Goal: Task Accomplishment & Management: Use online tool/utility

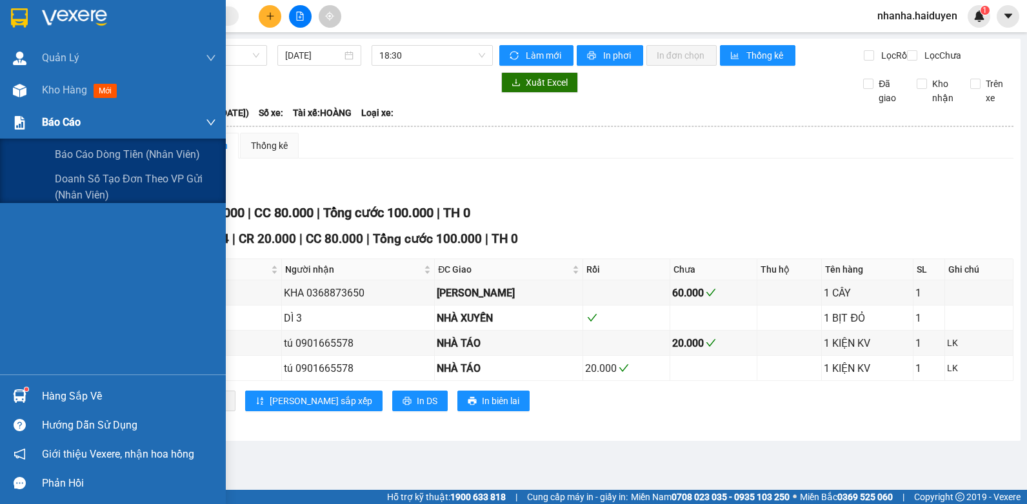
click at [32, 114] on div "Báo cáo" at bounding box center [113, 122] width 226 height 32
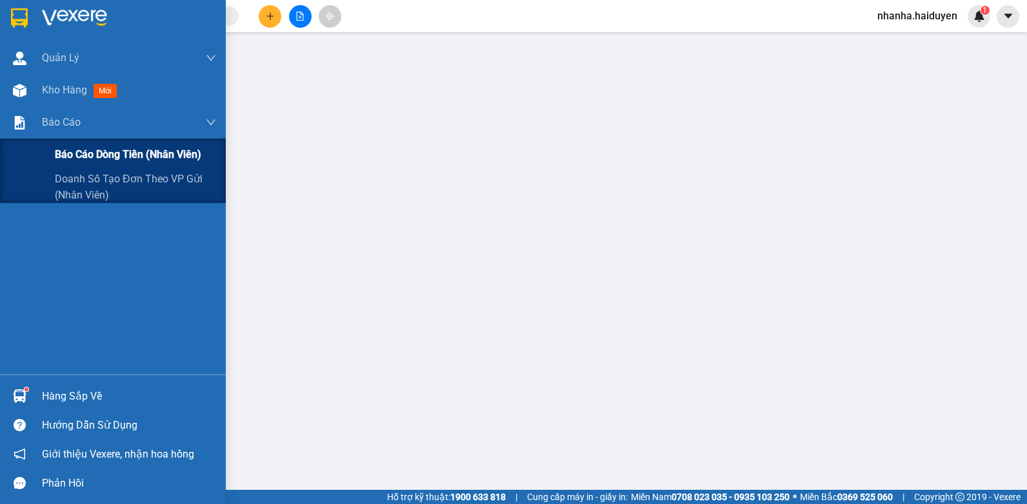
click at [54, 153] on div "Báo cáo dòng tiền (nhân viên)" at bounding box center [113, 155] width 226 height 32
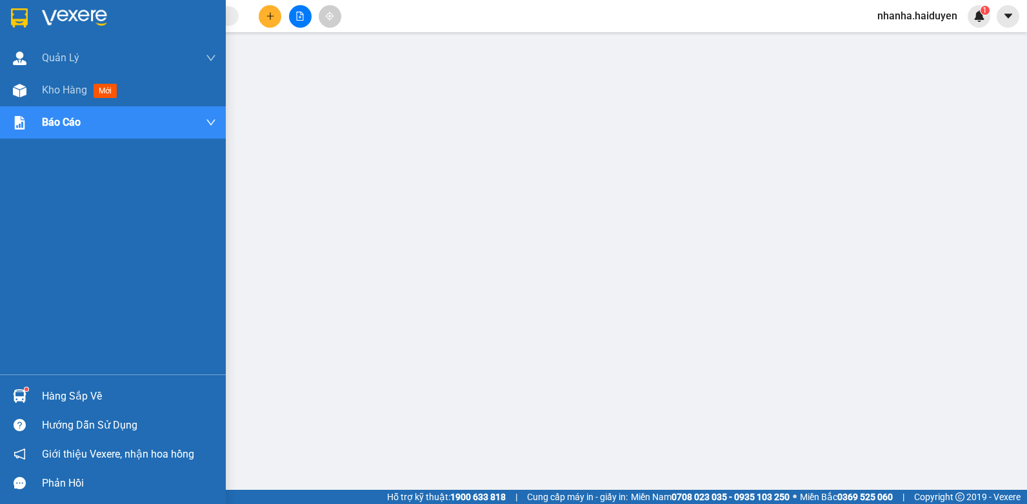
drag, startPoint x: 16, startPoint y: 81, endPoint x: 103, endPoint y: 113, distance: 92.3
click at [17, 81] on div at bounding box center [19, 90] width 23 height 23
click at [22, 95] on img at bounding box center [20, 91] width 14 height 14
click at [21, 95] on img at bounding box center [20, 91] width 14 height 14
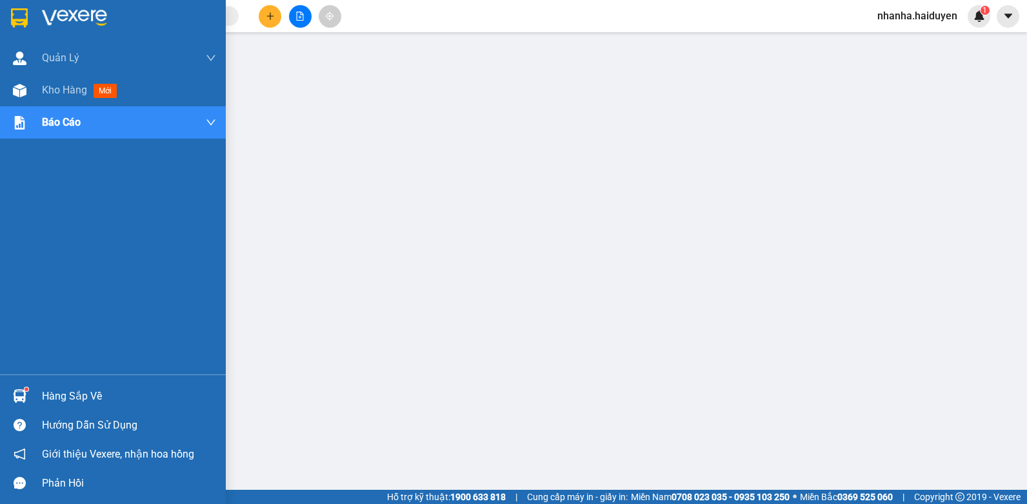
click at [21, 94] on img at bounding box center [20, 91] width 14 height 14
click at [23, 92] on img at bounding box center [20, 91] width 14 height 14
click at [35, 83] on div "Kho hàng mới" at bounding box center [113, 90] width 226 height 32
click at [51, 81] on div "Kho hàng mới" at bounding box center [129, 90] width 174 height 32
click at [53, 81] on div "Kho hàng mới" at bounding box center [129, 90] width 174 height 32
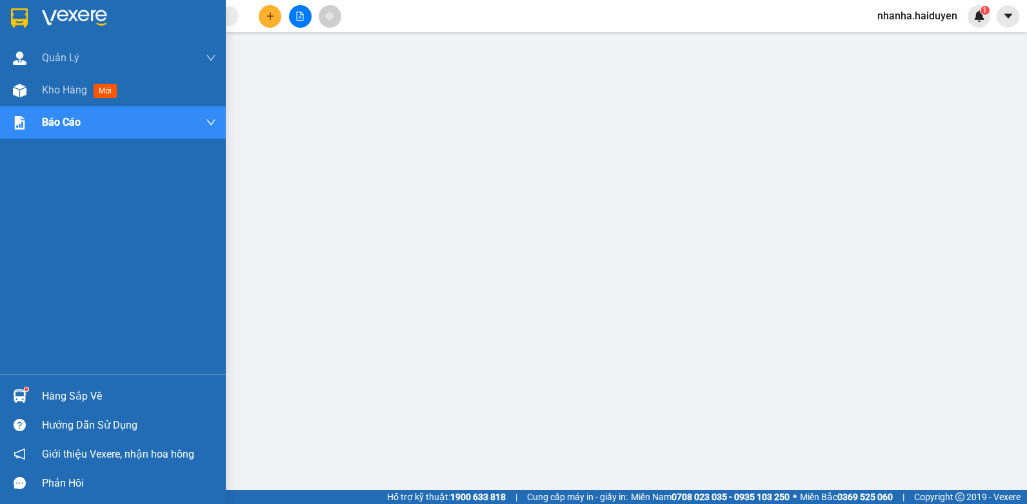
click at [103, 113] on div "Quản [PERSON_NAME] lý thu hộ Kho hàng mới Báo cáo Báo cáo dòng tiền (nhân viên)…" at bounding box center [113, 208] width 226 height 333
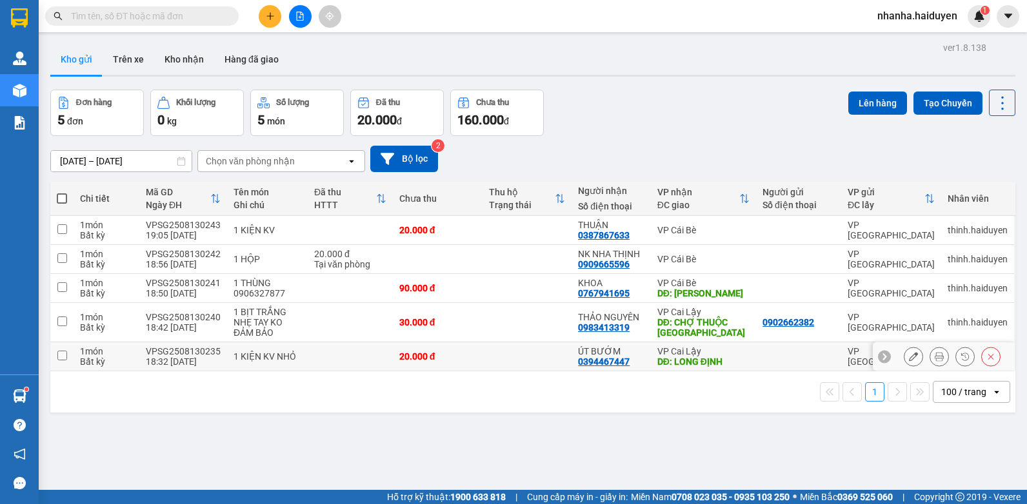
drag, startPoint x: 405, startPoint y: 354, endPoint x: 413, endPoint y: 318, distance: 36.5
click at [405, 354] on div "20.000 đ" at bounding box center [437, 357] width 77 height 10
checkbox input "true"
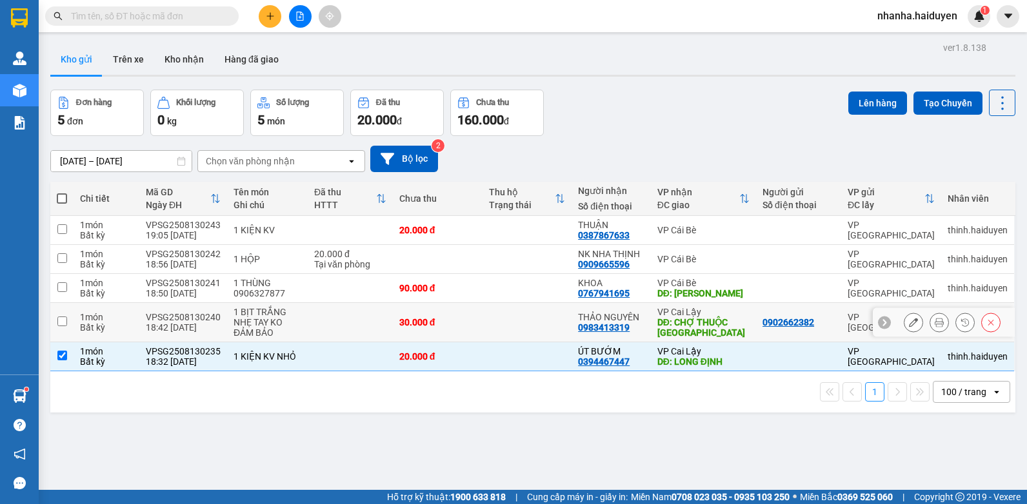
click at [413, 317] on div "30.000 đ" at bounding box center [437, 322] width 77 height 10
checkbox input "true"
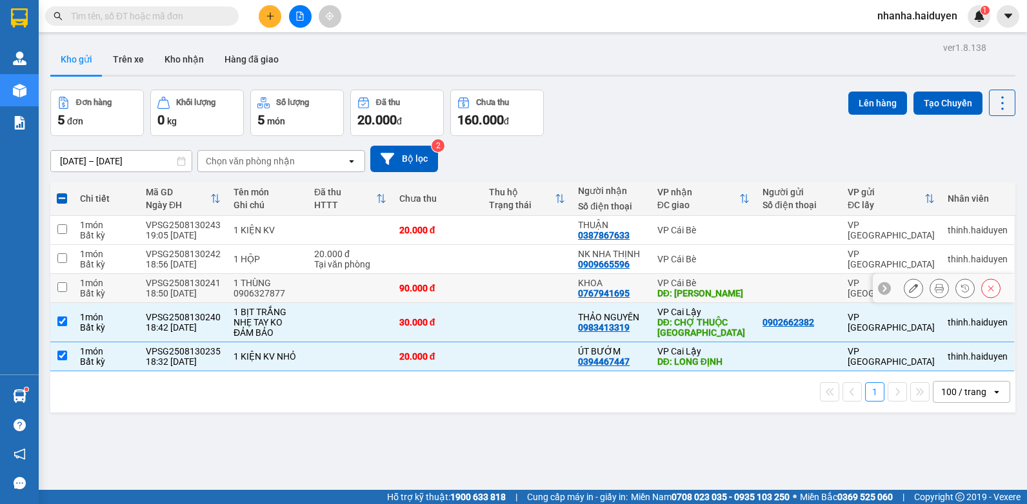
click at [423, 289] on div "90.000 đ" at bounding box center [437, 288] width 77 height 10
checkbox input "true"
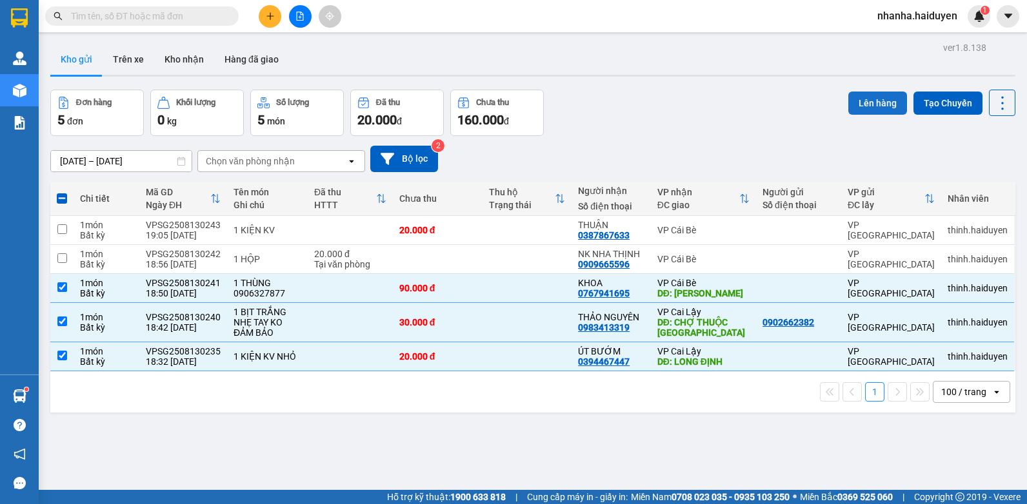
click at [875, 105] on button "Lên hàng" at bounding box center [877, 103] width 59 height 23
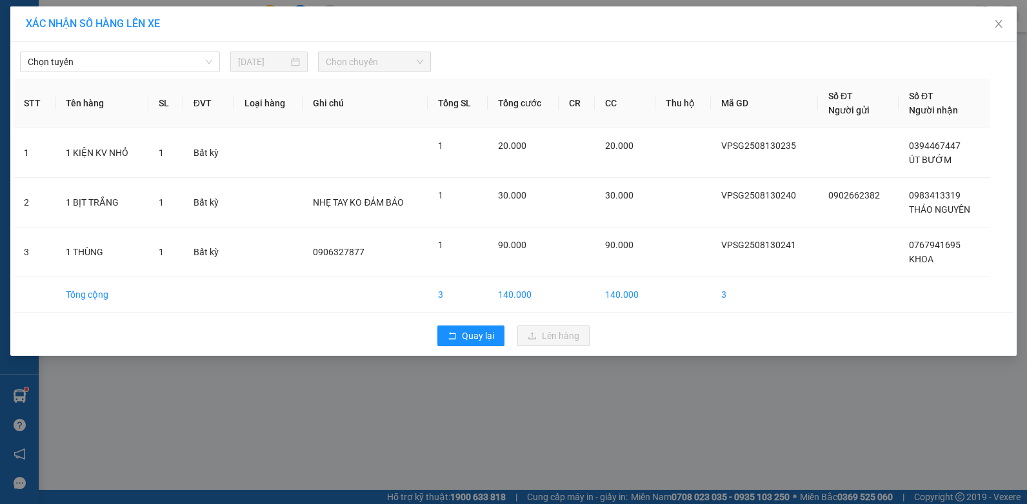
click at [195, 48] on div "Chọn tuyến [DATE] Chọn chuyến" at bounding box center [514, 58] width 1000 height 27
click at [199, 64] on span "Chọn tuyến" at bounding box center [120, 61] width 184 height 19
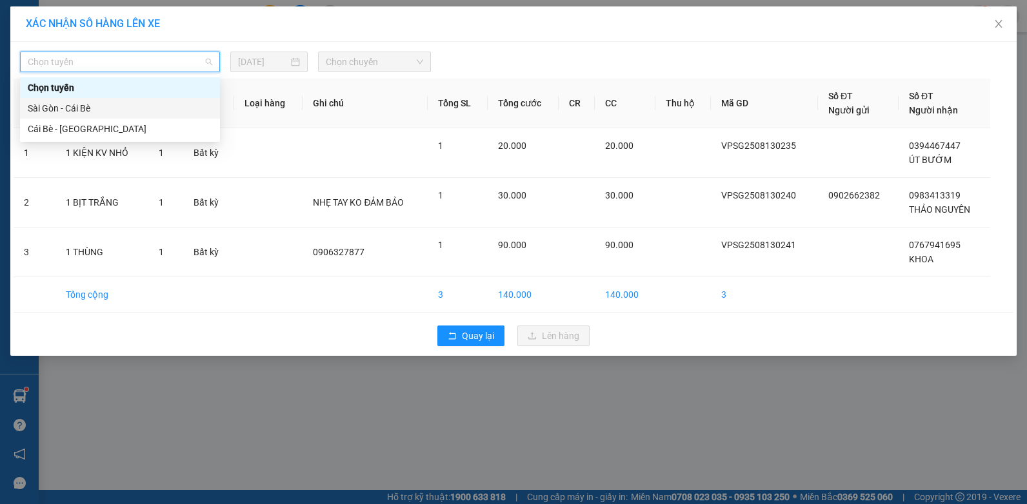
click at [163, 109] on div "Sài Gòn - Cái Bè" at bounding box center [120, 108] width 184 height 14
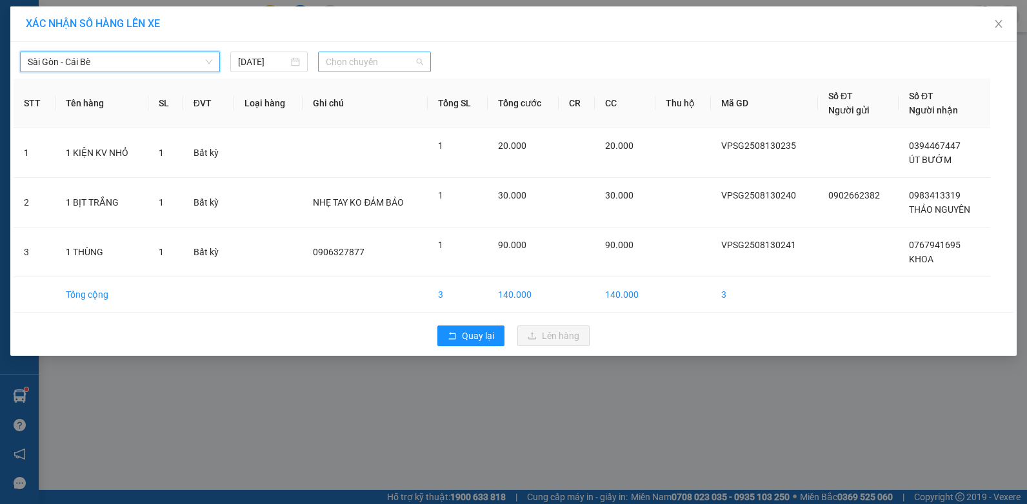
click at [355, 55] on span "Chọn chuyến" at bounding box center [374, 61] width 97 height 19
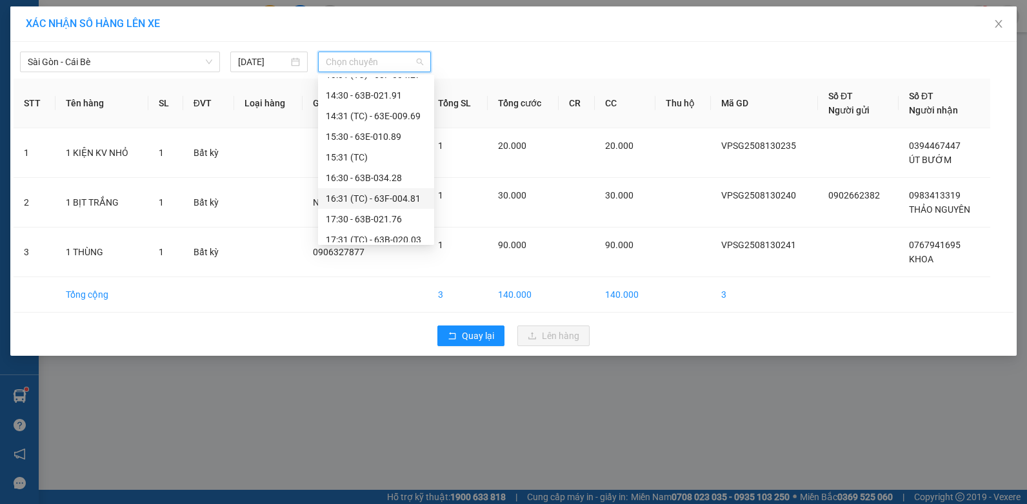
scroll to position [372, 0]
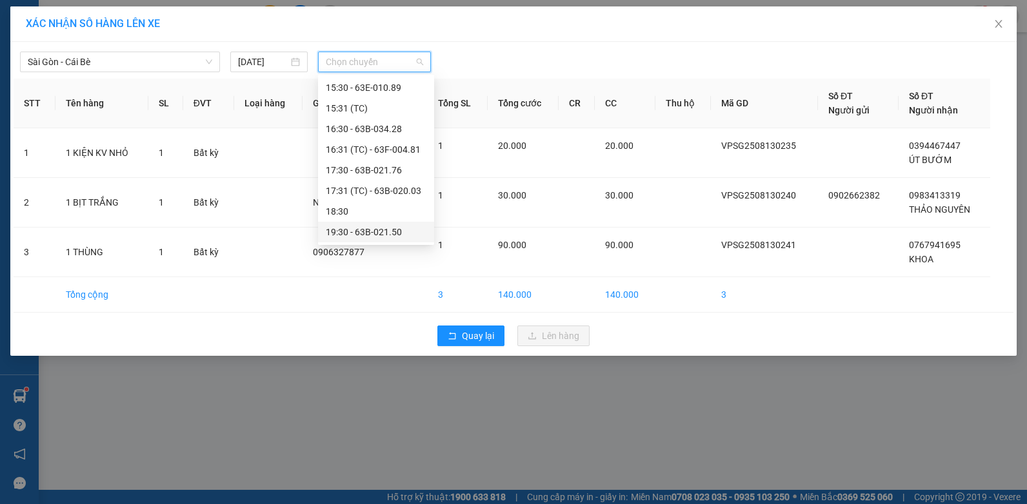
click at [343, 233] on div "19:30 - 63B-021.50" at bounding box center [376, 232] width 101 height 14
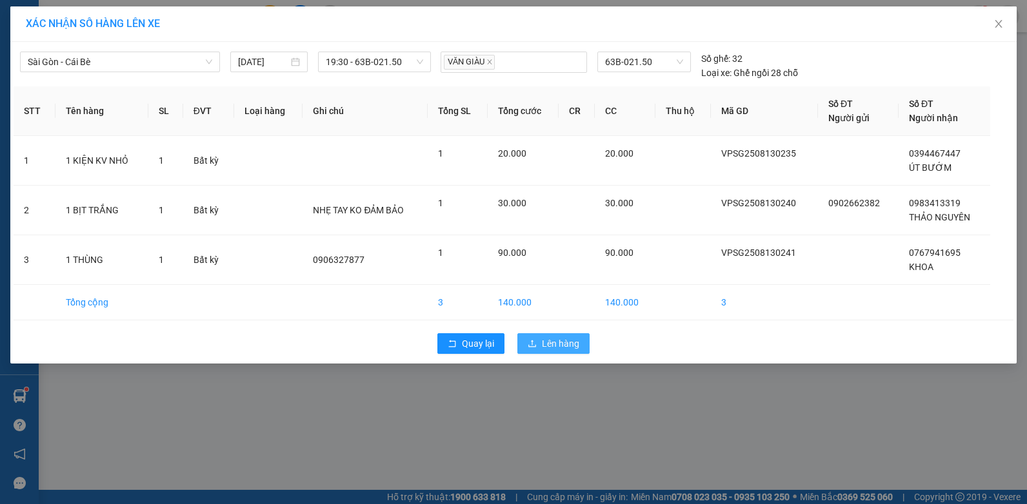
click at [556, 336] on button "Lên hàng" at bounding box center [553, 344] width 72 height 21
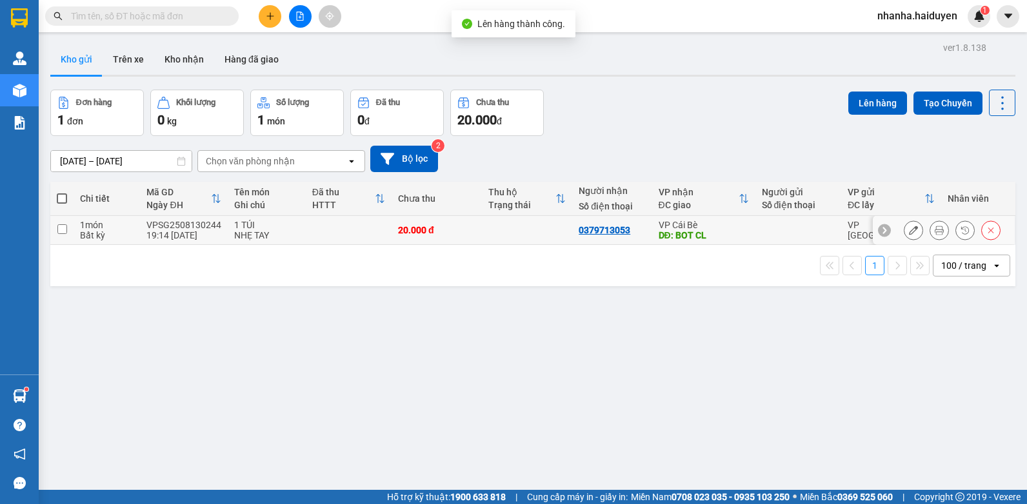
click at [461, 223] on td "20.000 đ" at bounding box center [437, 230] width 90 height 29
checkbox input "true"
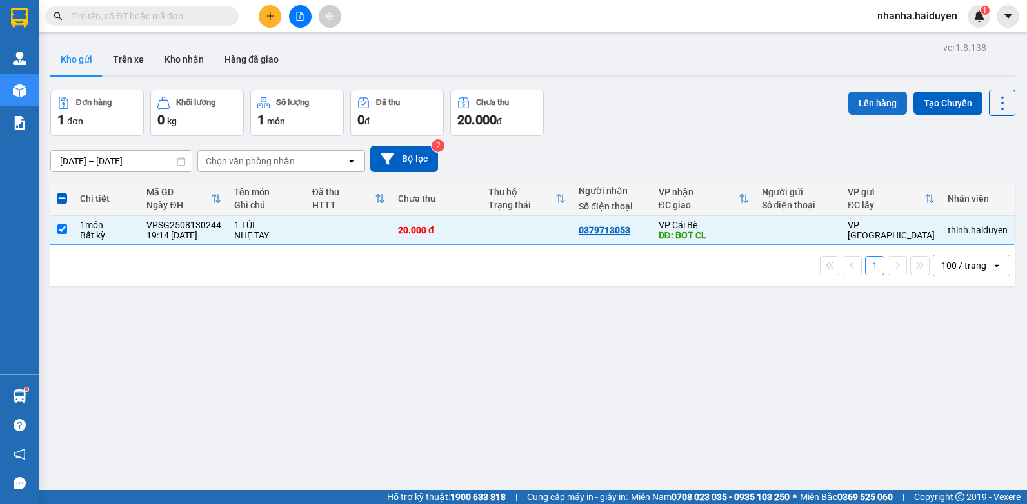
click at [862, 98] on button "Lên hàng" at bounding box center [877, 103] width 59 height 23
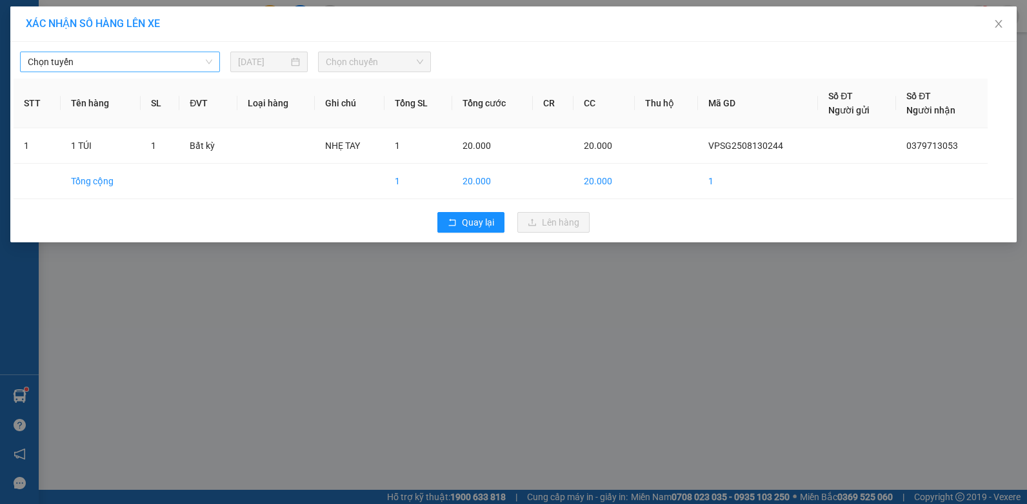
click at [79, 54] on span "Chọn tuyến" at bounding box center [120, 61] width 184 height 19
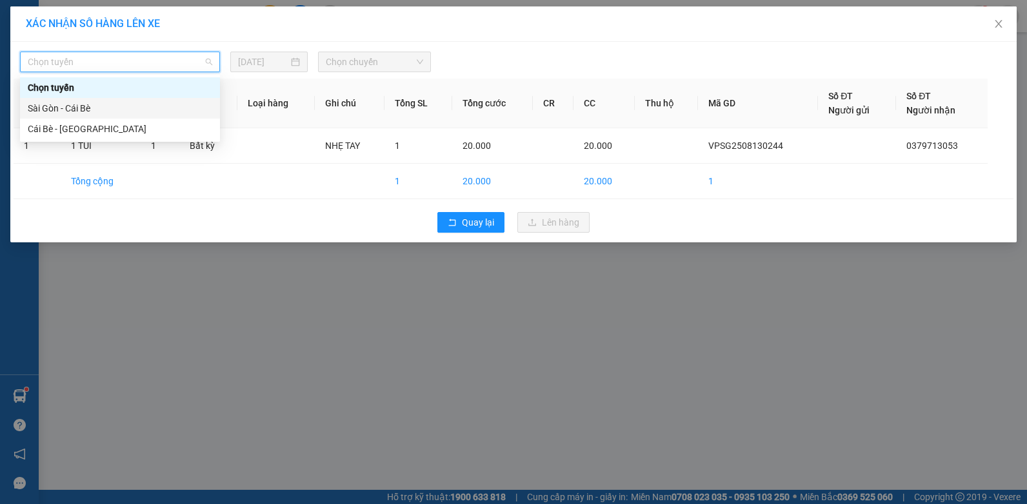
click at [86, 104] on div "Sài Gòn - Cái Bè" at bounding box center [120, 108] width 184 height 14
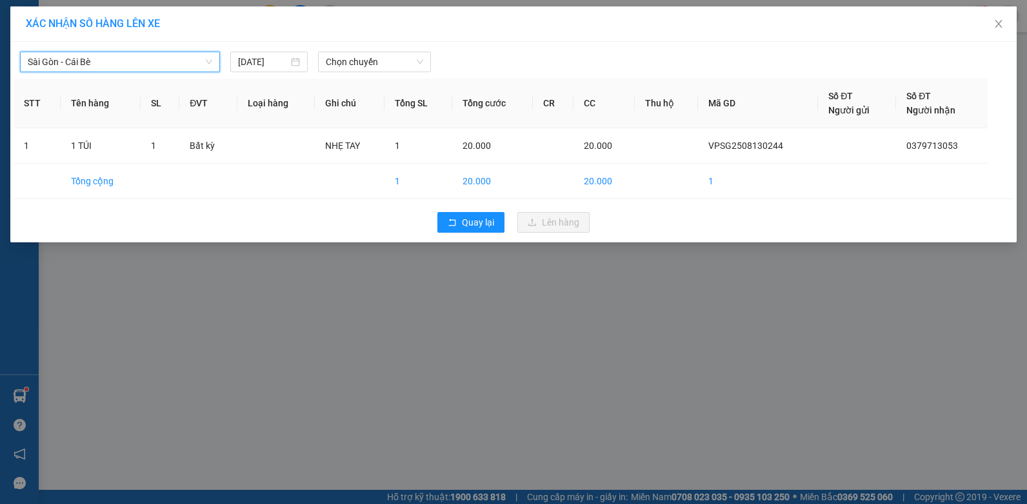
click at [401, 49] on div "Sài Gòn - Cái Bè [GEOGRAPHIC_DATA] - Cái Bè [DATE] Chọn chuyến" at bounding box center [514, 58] width 1000 height 27
click at [369, 59] on span "Chọn chuyến" at bounding box center [374, 61] width 97 height 19
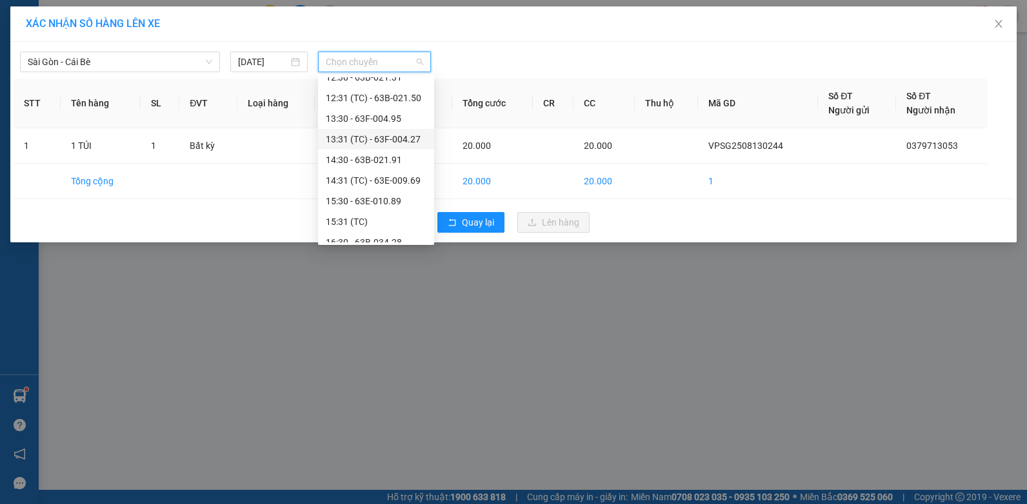
scroll to position [372, 0]
click at [348, 235] on div "19:30 - 63B-021.50" at bounding box center [376, 232] width 101 height 14
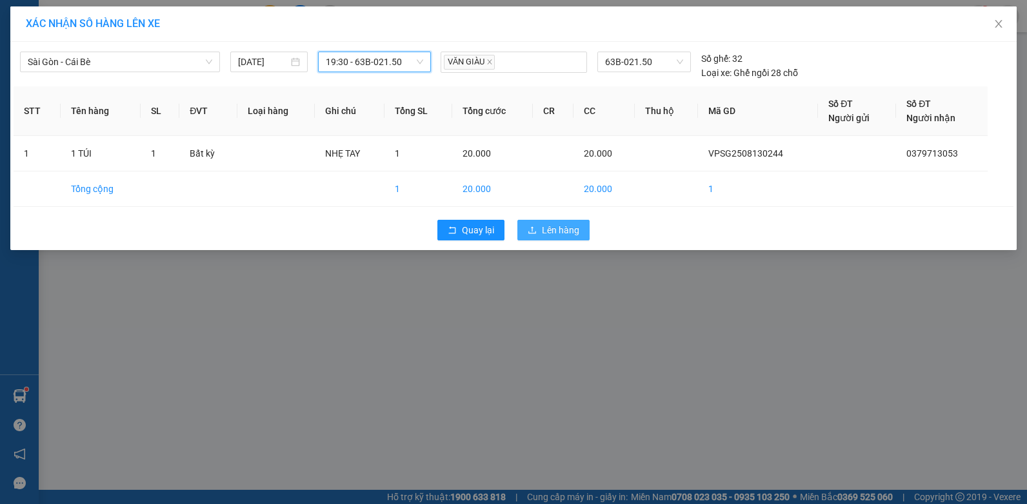
click at [572, 230] on span "Lên hàng" at bounding box center [560, 230] width 37 height 14
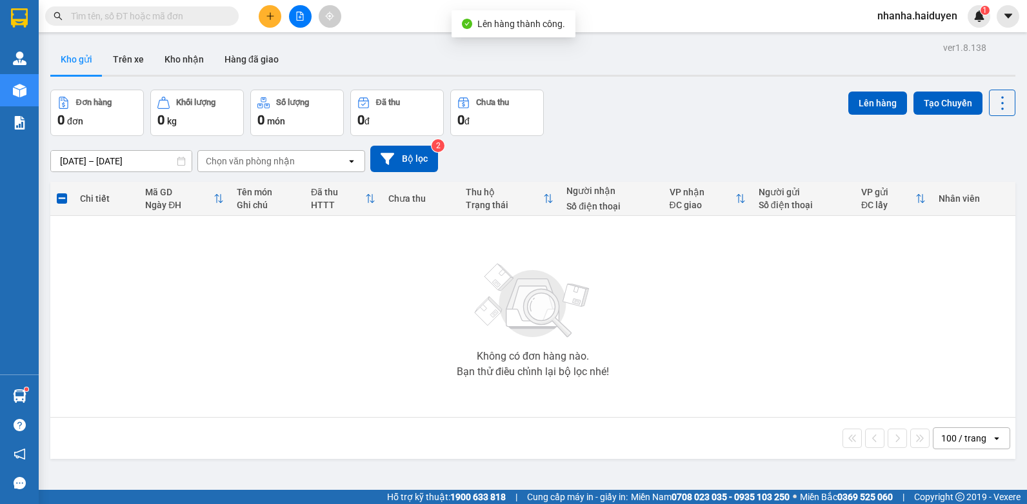
click at [292, 15] on button at bounding box center [300, 16] width 23 height 23
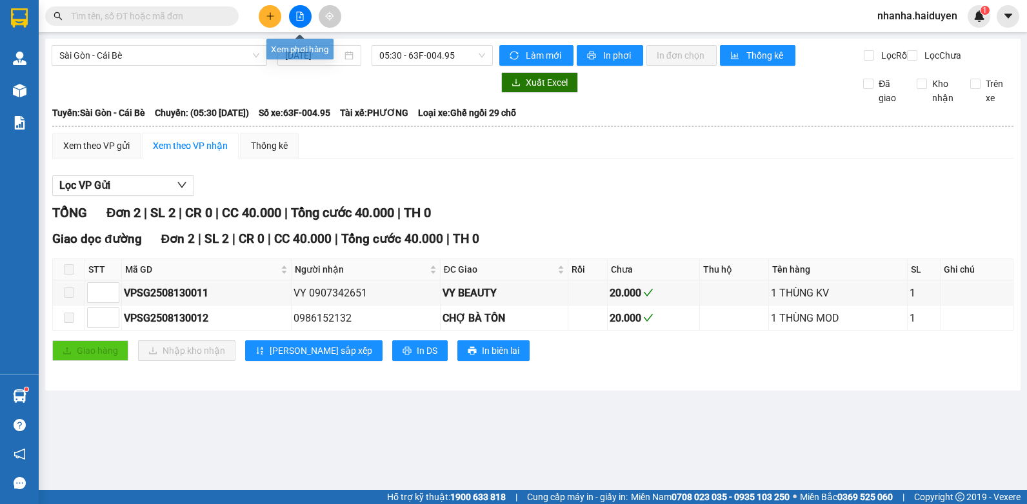
click at [299, 17] on icon "file-add" at bounding box center [299, 16] width 9 height 9
click at [393, 59] on span "05:30 - 63F-004.95" at bounding box center [432, 55] width 106 height 19
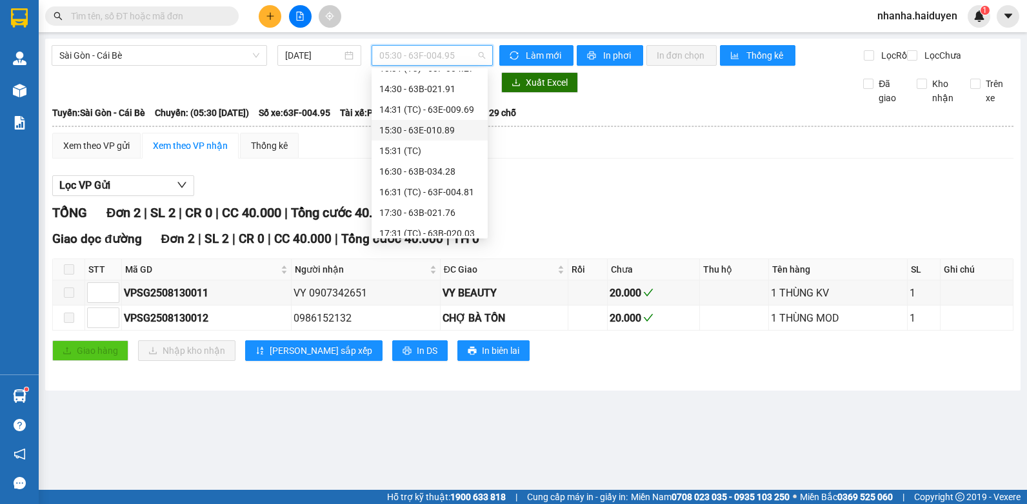
scroll to position [372, 0]
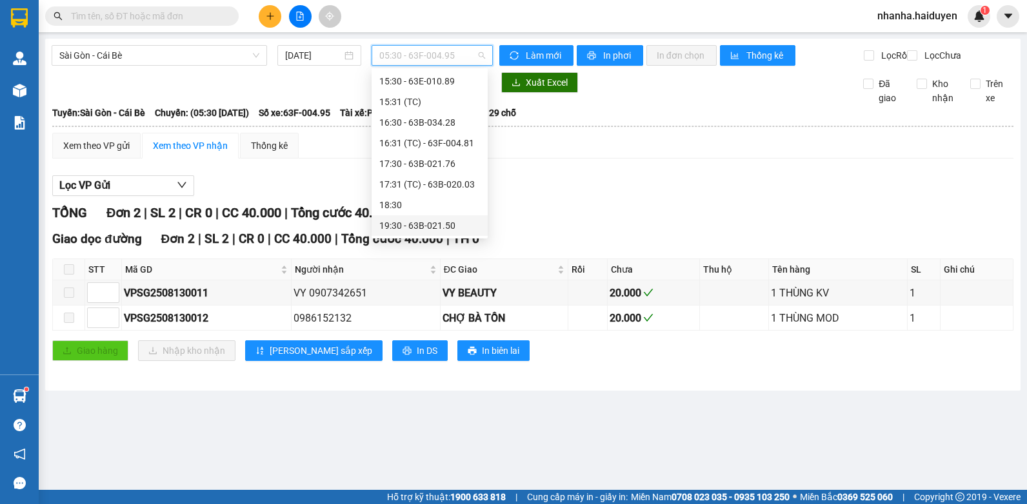
click at [429, 224] on div "19:30 - 63B-021.50" at bounding box center [429, 226] width 101 height 14
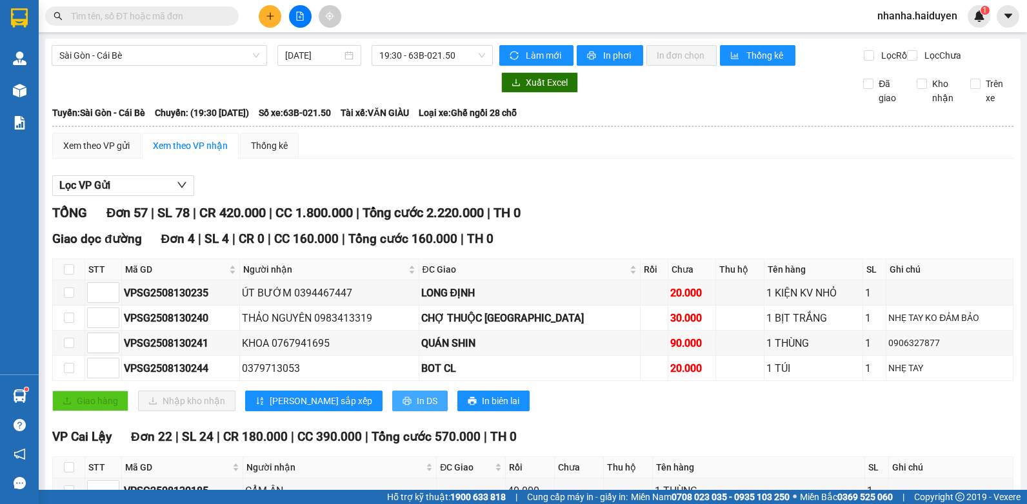
click at [417, 408] on span "In DS" at bounding box center [427, 401] width 21 height 14
drag, startPoint x: 450, startPoint y: 105, endPoint x: 439, endPoint y: 95, distance: 14.2
click at [450, 105] on div "Xuất Excel Đã giao Kho nhận Trên xe" at bounding box center [533, 88] width 962 height 33
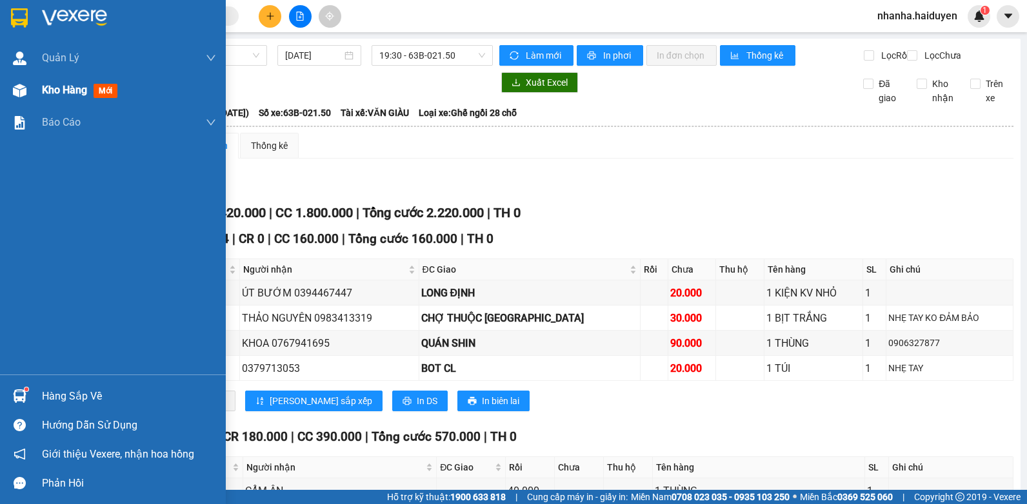
click at [52, 101] on div "Kho hàng mới" at bounding box center [129, 90] width 174 height 32
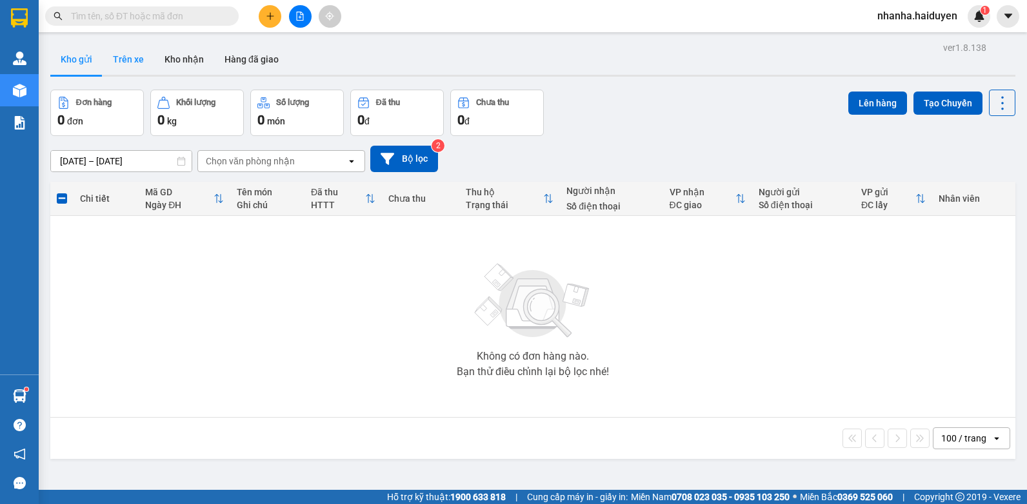
click at [130, 63] on button "Trên xe" at bounding box center [129, 59] width 52 height 31
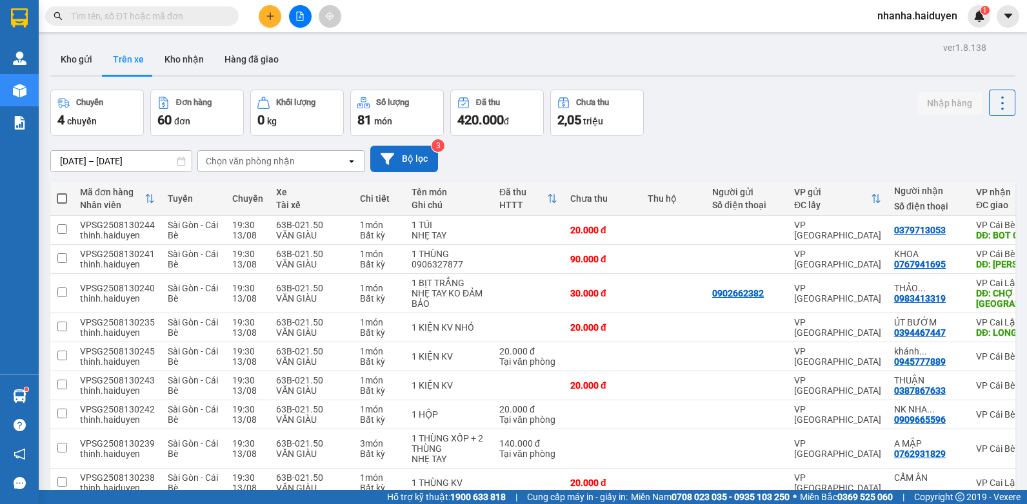
click at [417, 166] on button "Bộ lọc" at bounding box center [404, 159] width 68 height 26
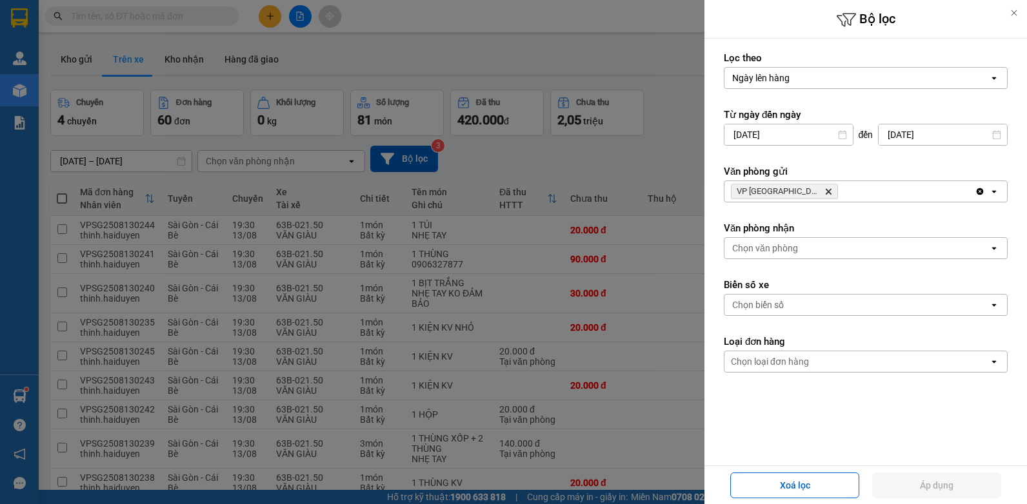
click at [483, 364] on div at bounding box center [513, 252] width 1027 height 504
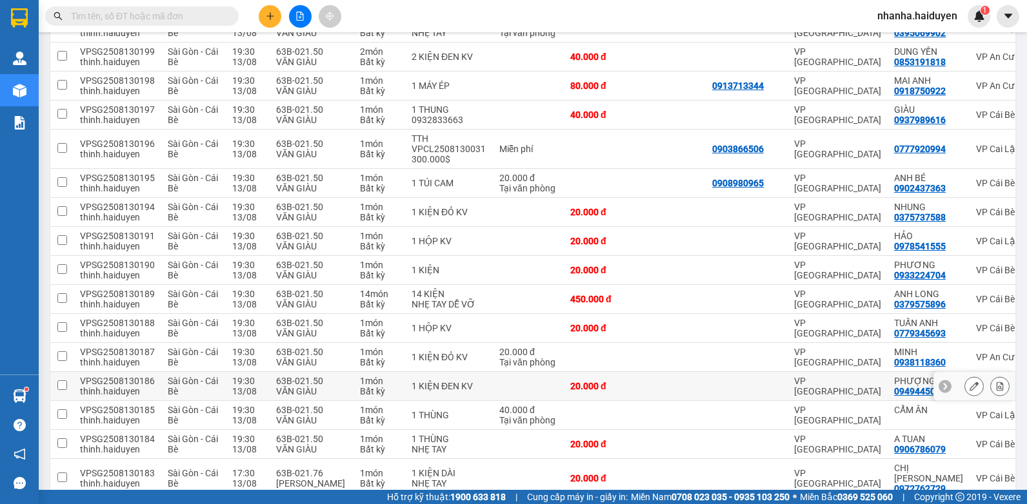
scroll to position [1608, 0]
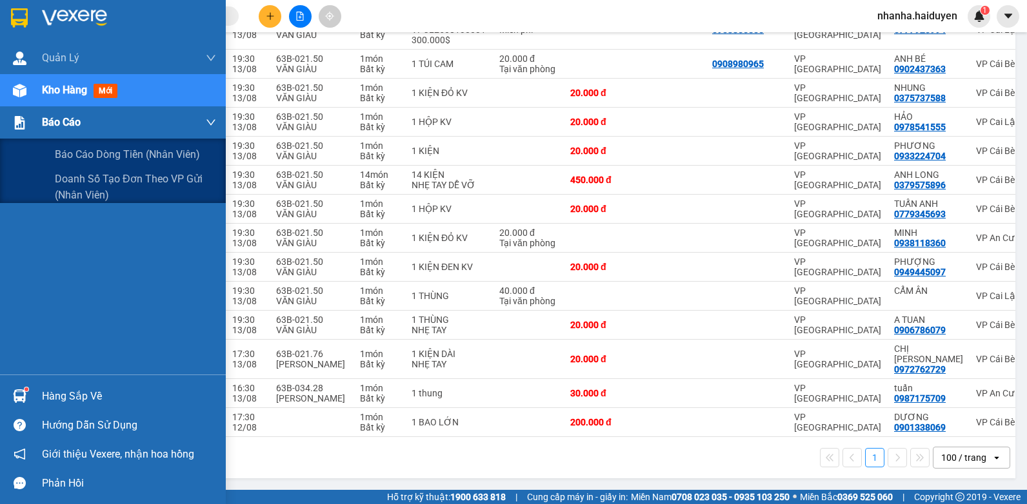
click at [51, 127] on span "Báo cáo" at bounding box center [61, 122] width 39 height 16
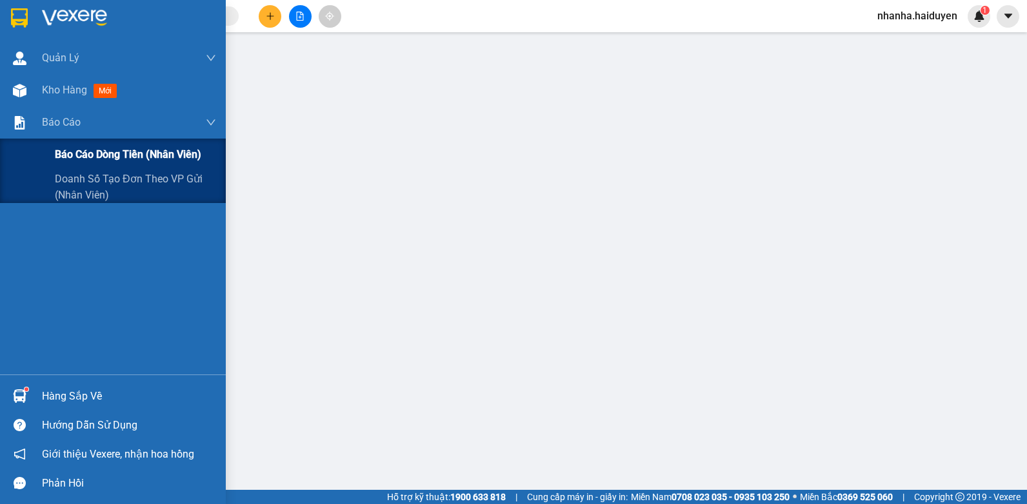
scroll to position [135, 0]
click at [83, 157] on span "Báo cáo dòng tiền (nhân viên)" at bounding box center [128, 154] width 146 height 16
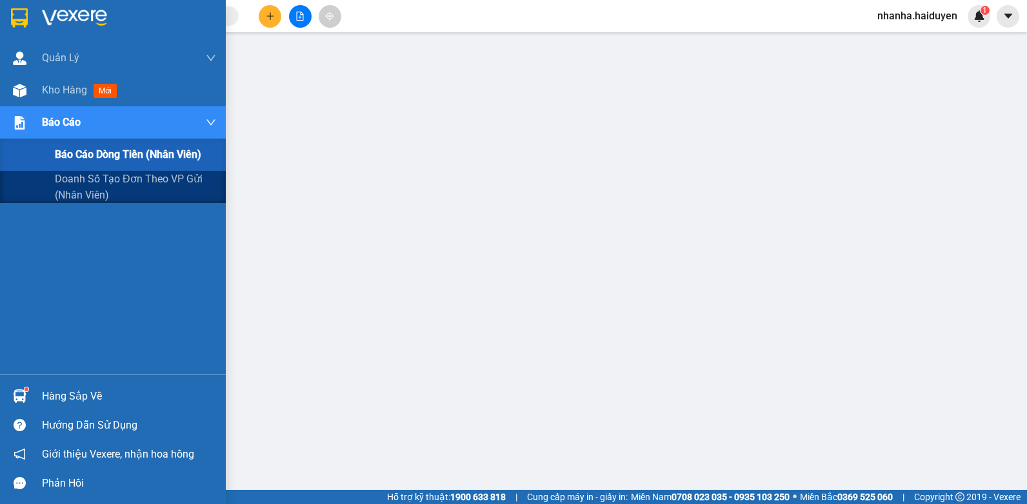
click at [66, 130] on span "Báo cáo" at bounding box center [61, 122] width 39 height 16
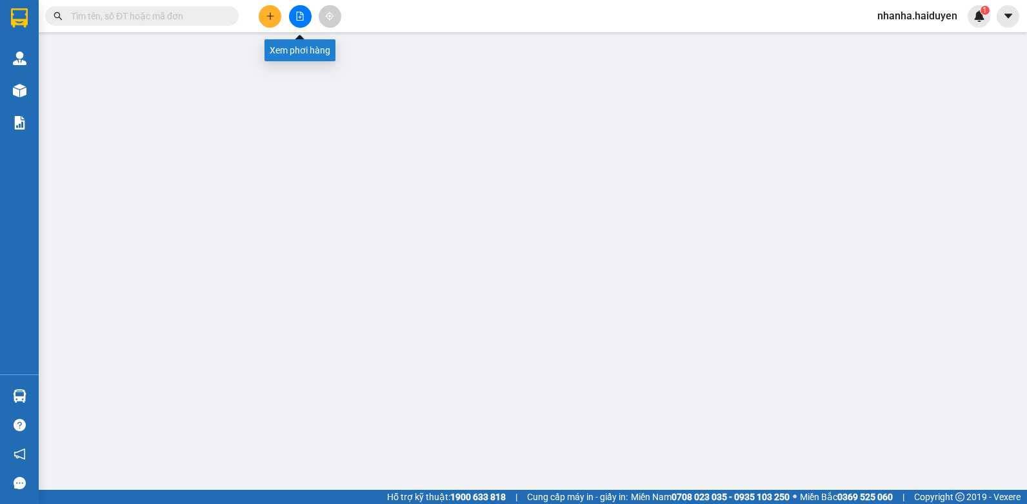
click at [303, 19] on icon "file-add" at bounding box center [299, 16] width 9 height 9
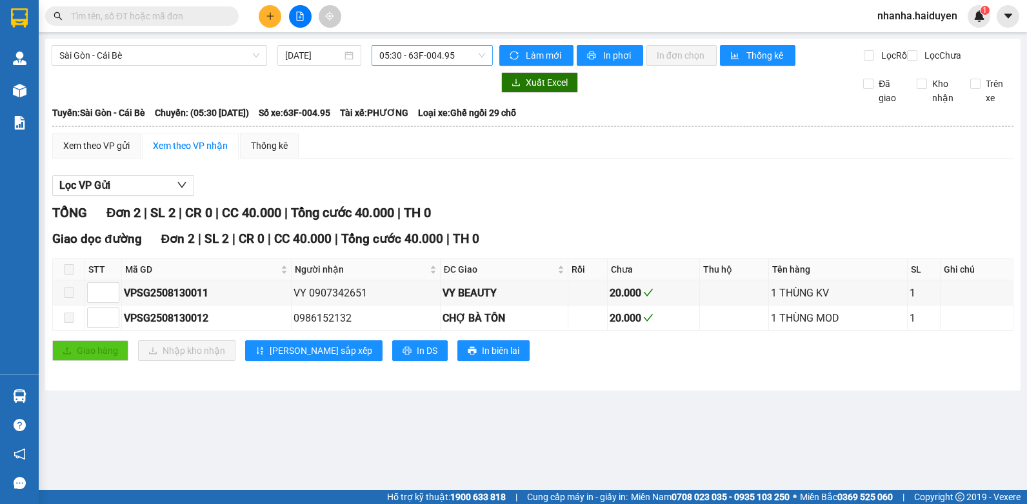
click at [402, 61] on span "05:30 - 63F-004.95" at bounding box center [432, 55] width 106 height 19
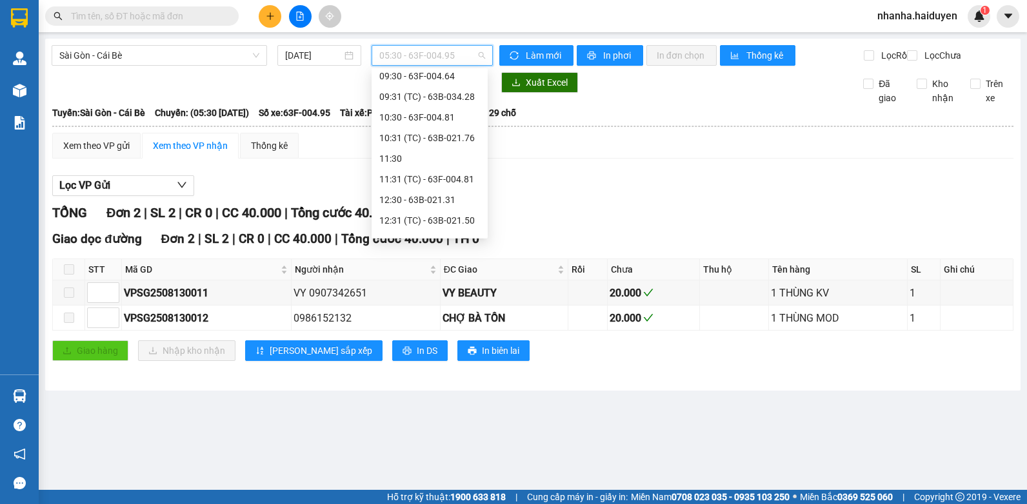
scroll to position [372, 0]
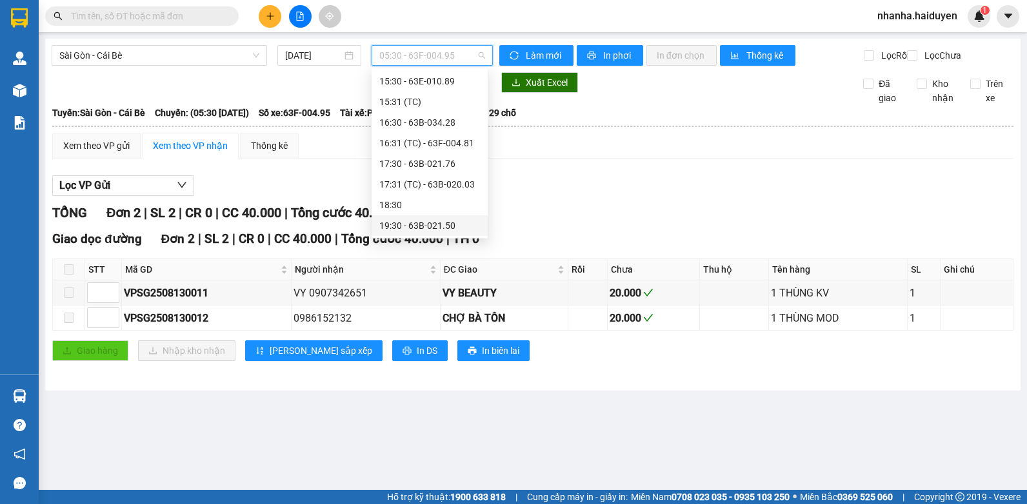
drag, startPoint x: 436, startPoint y: 224, endPoint x: 435, endPoint y: 241, distance: 17.5
click at [439, 226] on div "19:30 - 63B-021.50" at bounding box center [429, 226] width 101 height 14
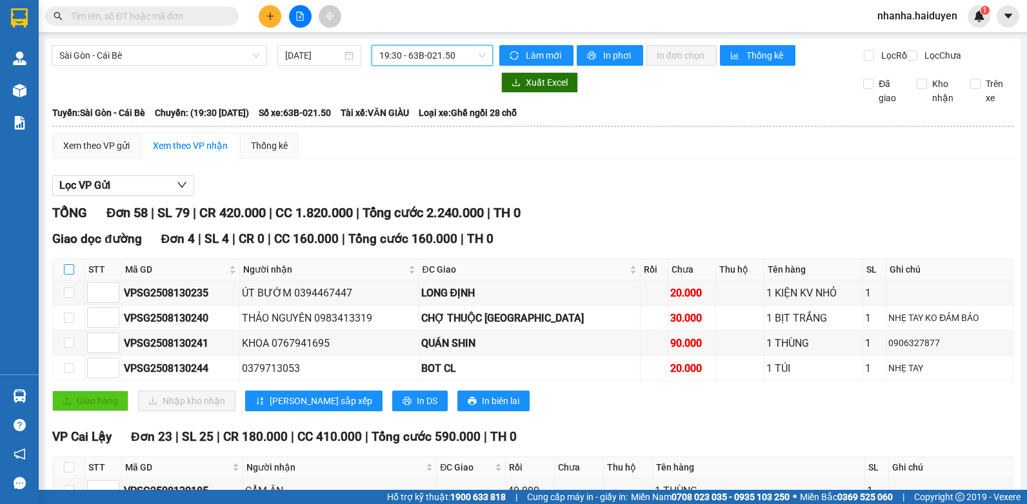
click at [68, 275] on input "checkbox" at bounding box center [69, 269] width 10 height 10
checkbox input "true"
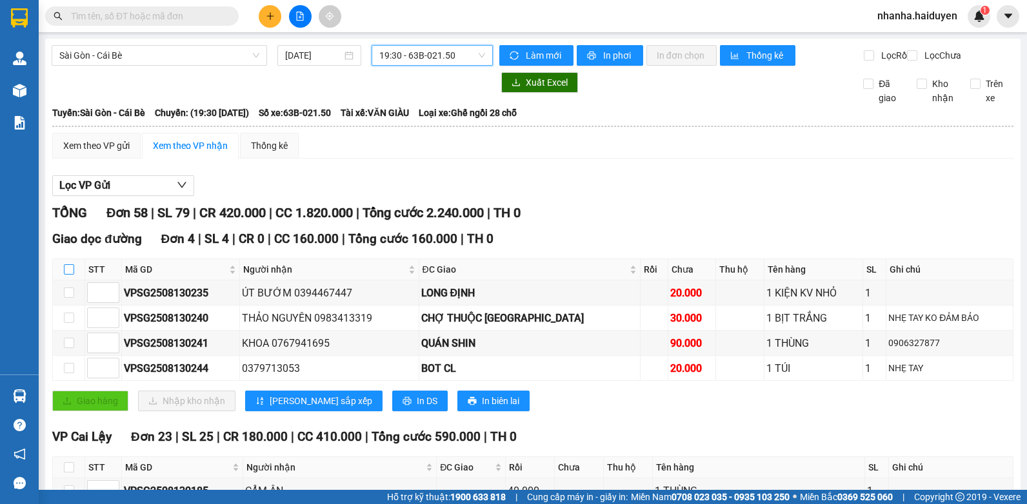
checkbox input "true"
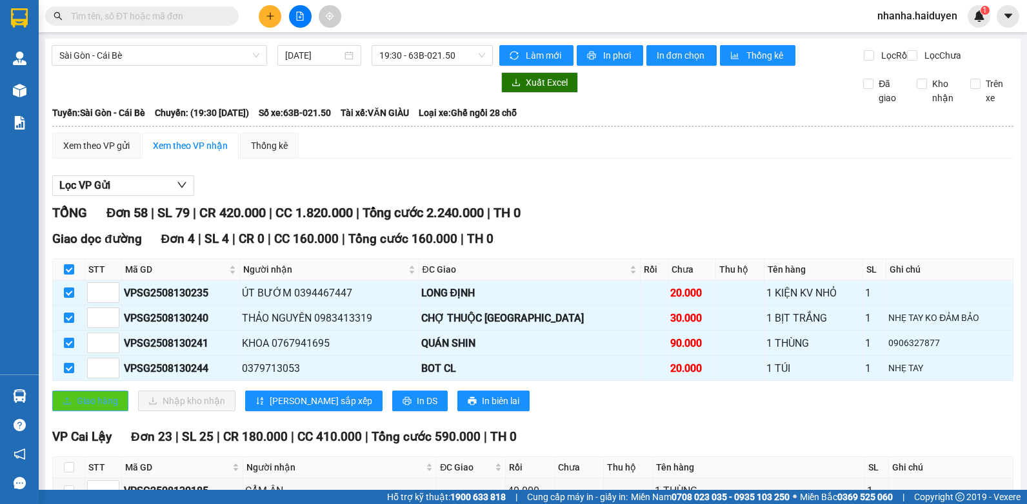
click at [99, 408] on span "Giao hàng" at bounding box center [97, 401] width 41 height 14
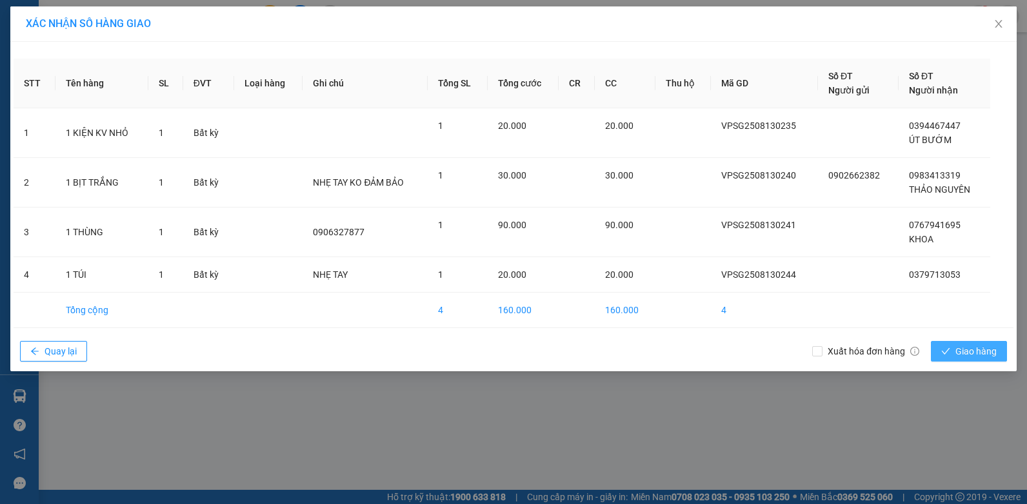
click at [948, 353] on icon "check" at bounding box center [945, 351] width 9 height 9
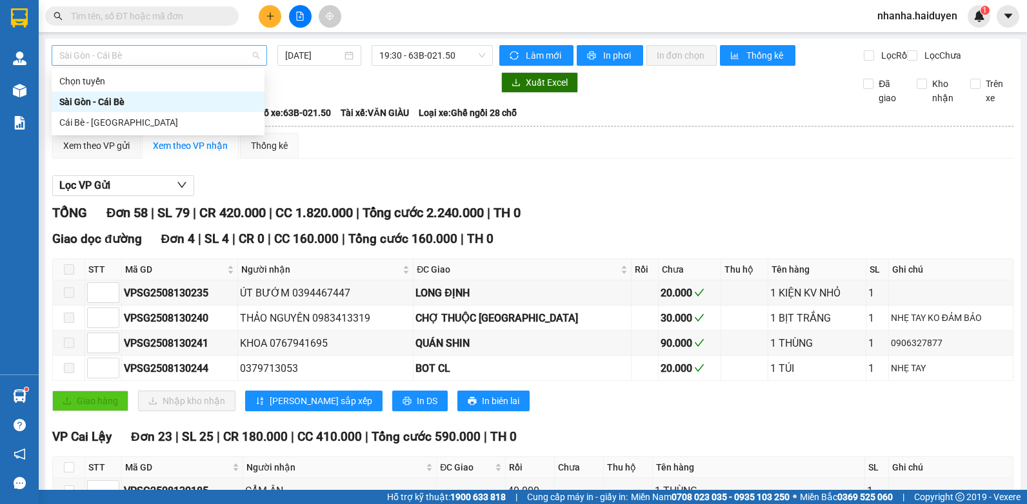
click at [177, 57] on span "Sài Gòn - Cái Bè" at bounding box center [159, 55] width 200 height 19
click at [135, 121] on div "Cái Bè - [GEOGRAPHIC_DATA]" at bounding box center [157, 122] width 197 height 14
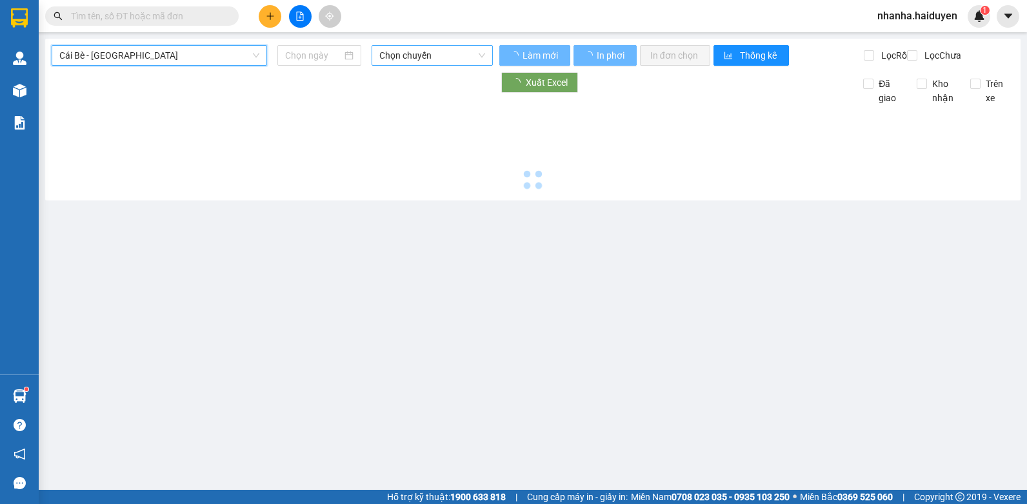
click at [428, 51] on span "Chọn chuyến" at bounding box center [432, 55] width 106 height 19
type input "[DATE]"
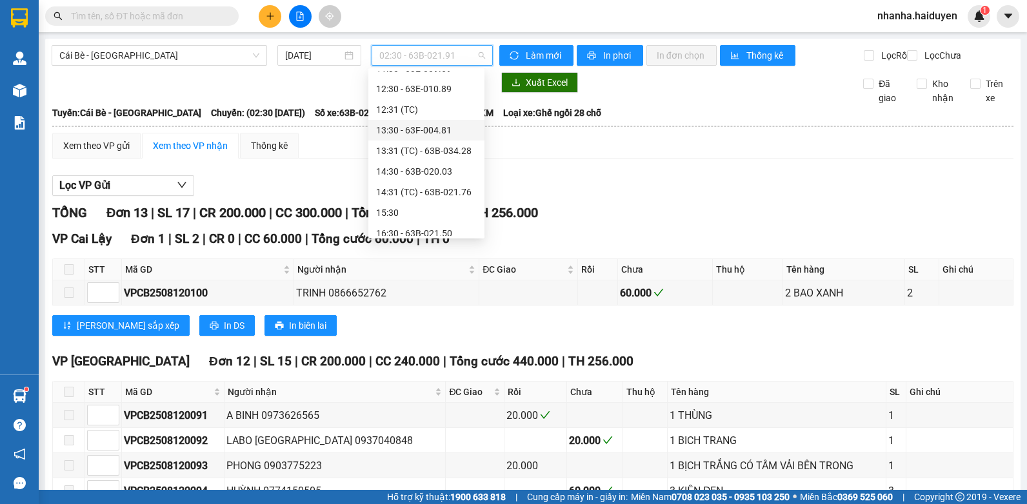
scroll to position [330, 0]
click at [429, 122] on div "13:30 - 63F-004.81" at bounding box center [426, 122] width 101 height 14
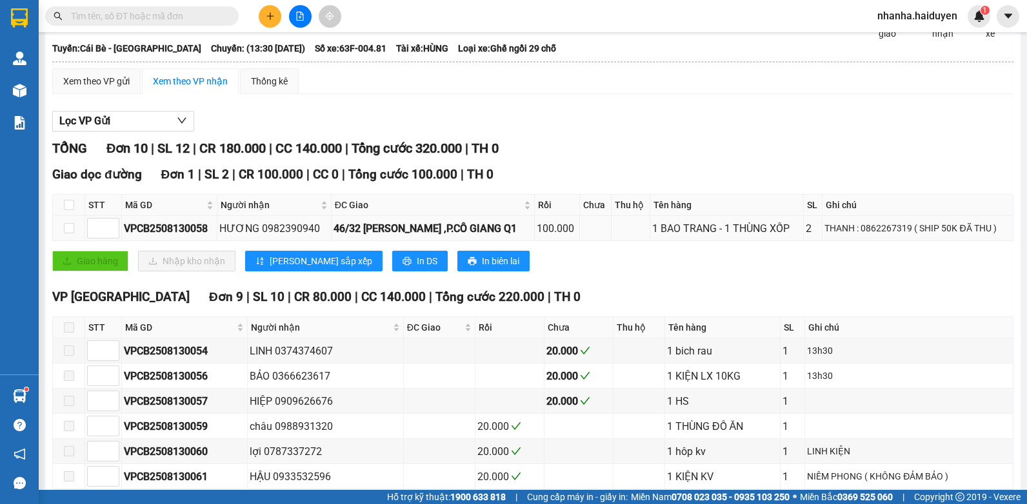
scroll to position [194, 0]
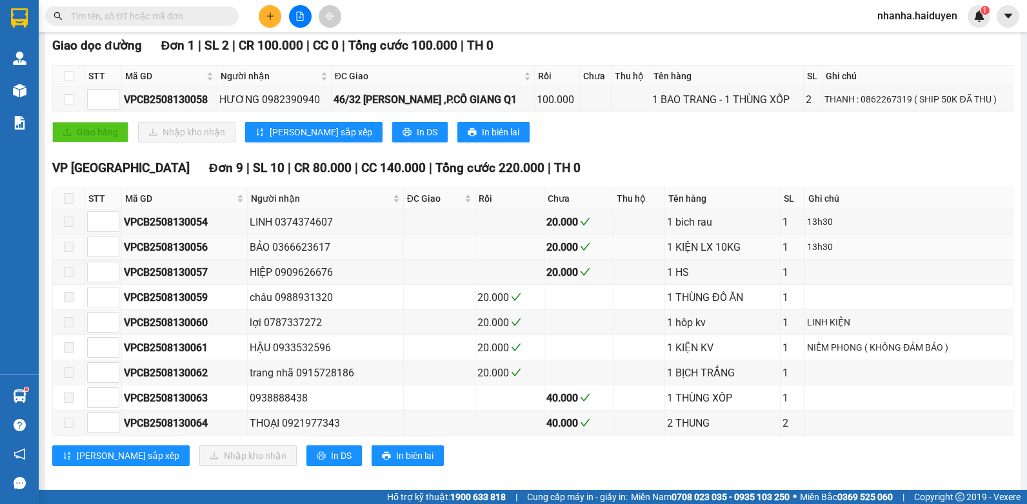
click at [174, 255] on div "VPCB2508130056" at bounding box center [184, 247] width 121 height 16
copy div "VPCB2508130056"
click at [138, 16] on input "text" at bounding box center [147, 16] width 152 height 14
paste input "VPCB2508130056"
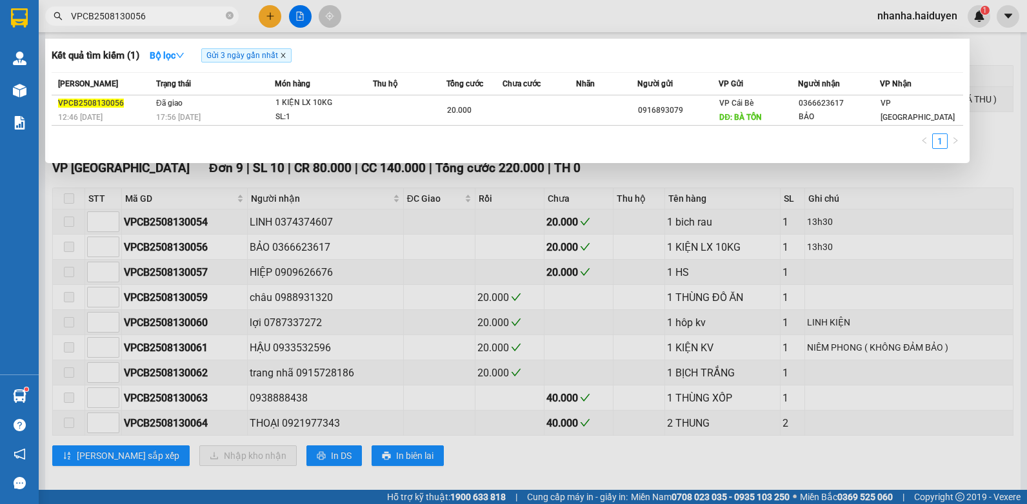
type input "VPCB2508130056"
click at [286, 55] on icon "close" at bounding box center [283, 55] width 6 height 6
click at [228, 13] on icon "close-circle" at bounding box center [230, 16] width 8 height 8
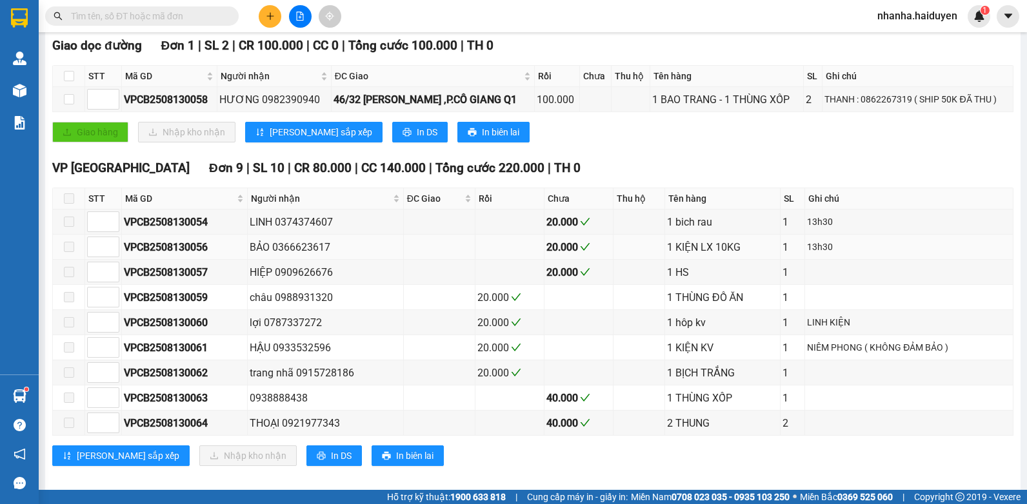
scroll to position [0, 0]
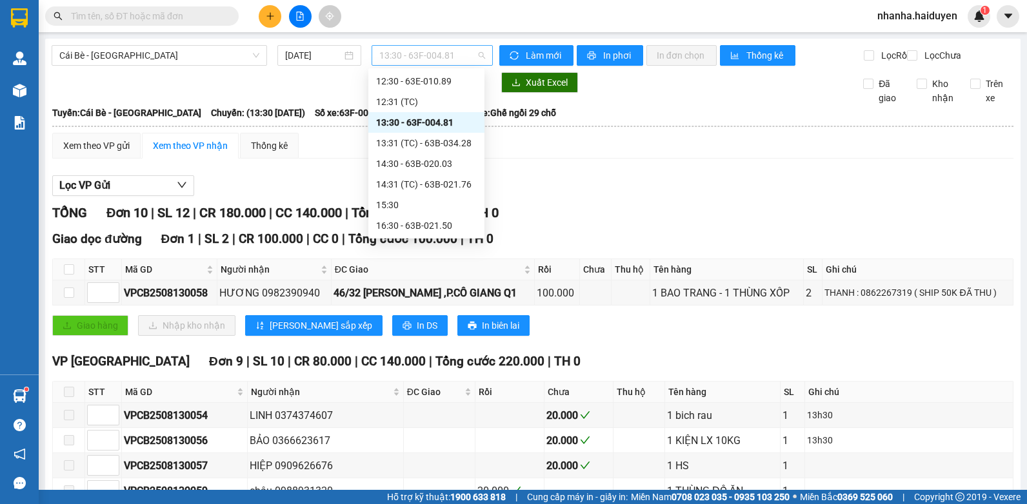
click at [433, 52] on span "13:30 - 63F-004.81" at bounding box center [432, 55] width 106 height 19
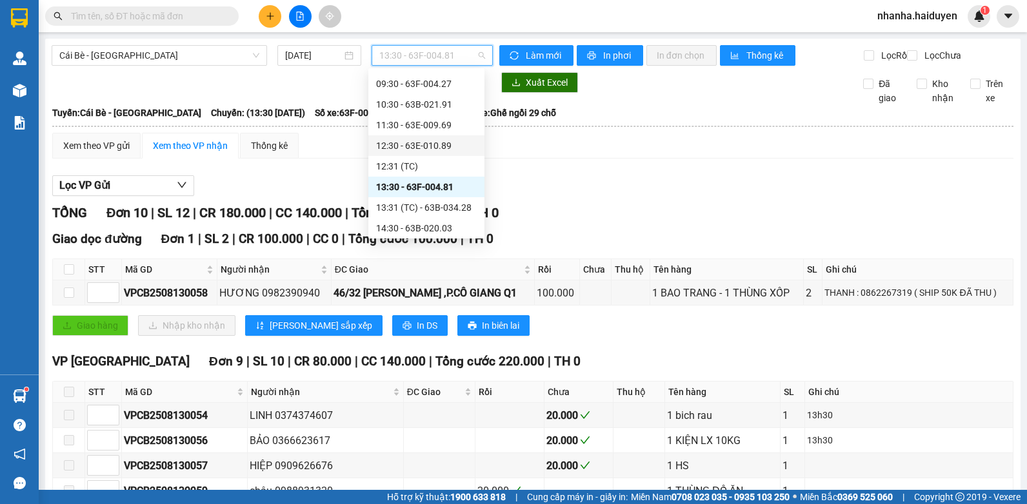
click at [416, 141] on div "12:30 - 63E-010.89" at bounding box center [426, 146] width 101 height 14
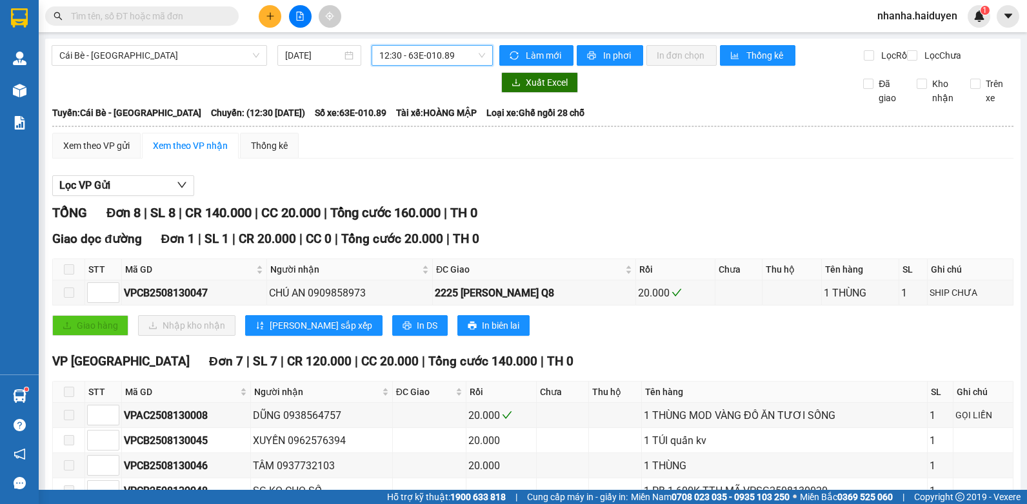
click at [434, 46] on span "12:30 - 63E-010.89" at bounding box center [432, 55] width 106 height 19
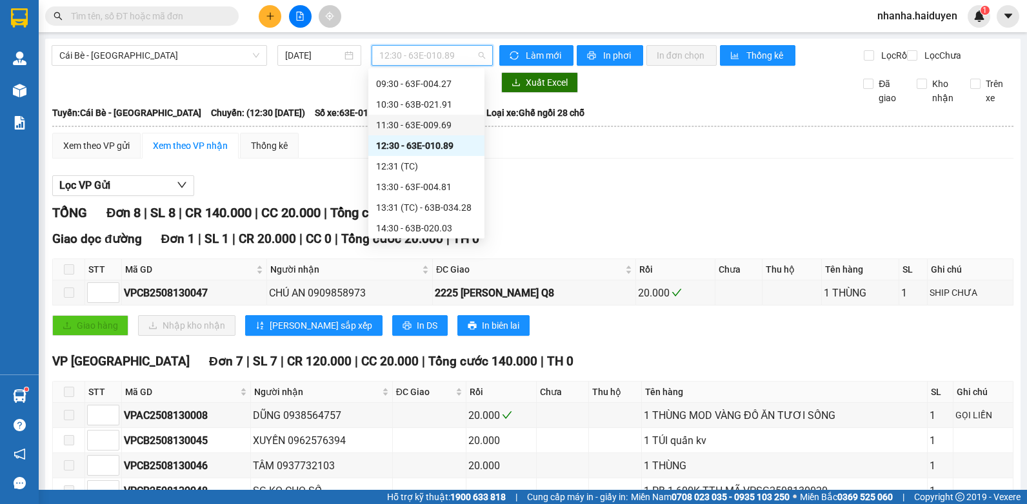
click at [428, 127] on div "11:30 - 63E-009.69" at bounding box center [426, 125] width 101 height 14
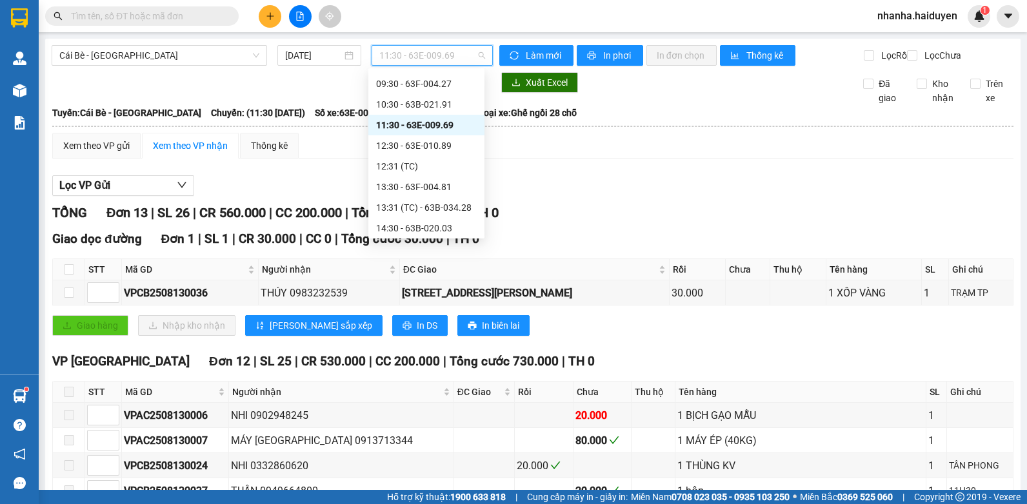
click at [437, 45] on div "Cái Bè - Sài Gòn 13/08/2025 11:30 - 63E-009.69 Làm mới In phơi In đơn chọn Thốn…" at bounding box center [532, 402] width 975 height 726
click at [430, 103] on div "10:30 - 63B-021.91" at bounding box center [426, 104] width 101 height 14
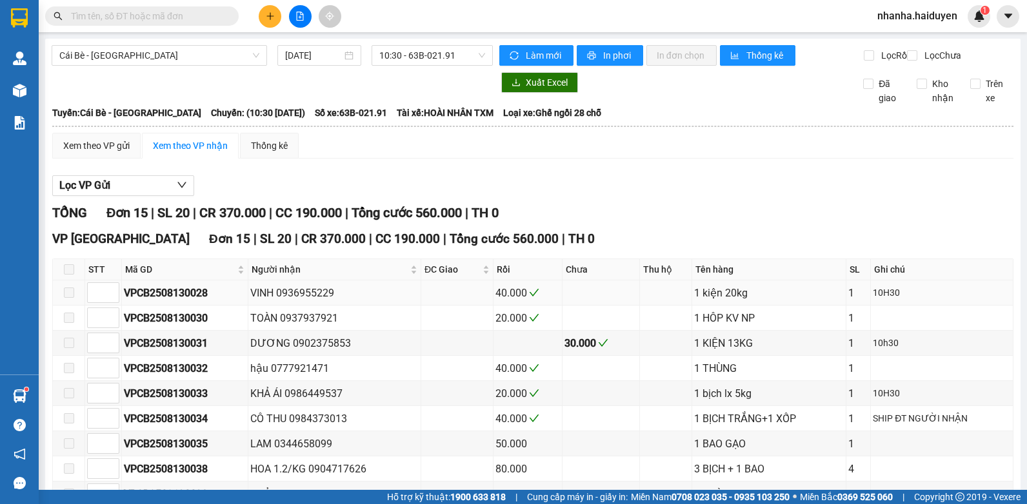
click at [167, 301] on div "VPCB2508130028" at bounding box center [185, 293] width 122 height 16
copy div "VPCB2508130028"
click at [141, 12] on input "text" at bounding box center [147, 16] width 152 height 14
paste input "VPCB2508130028"
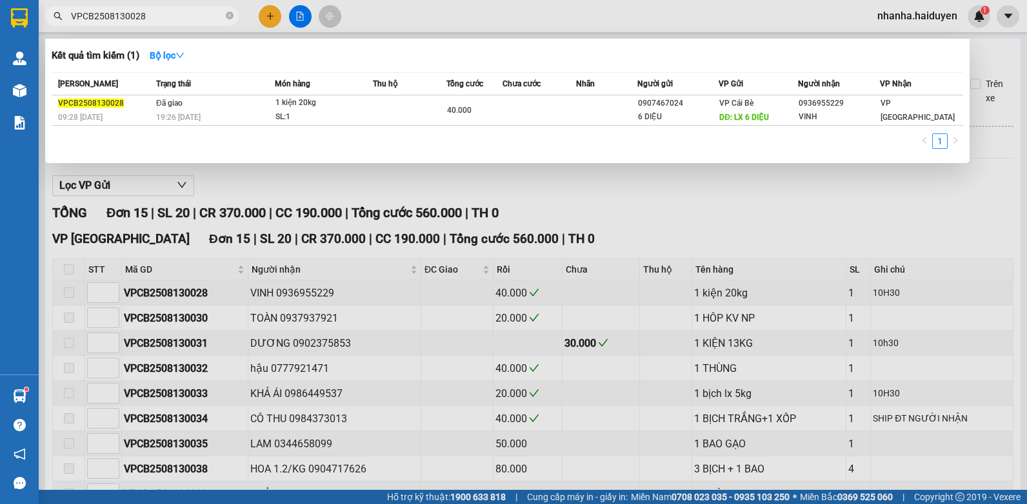
click at [637, 185] on div at bounding box center [513, 252] width 1027 height 504
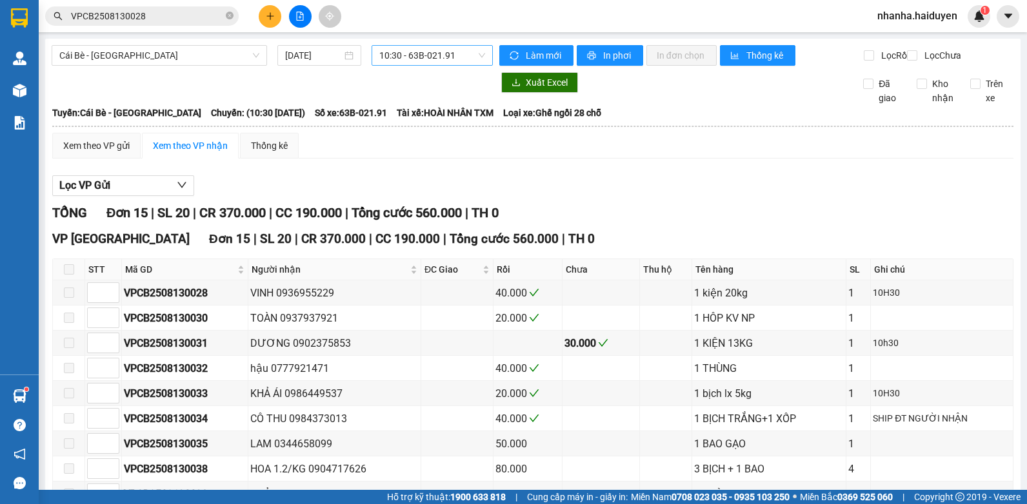
click at [443, 55] on span "10:30 - 63B-021.91" at bounding box center [432, 55] width 106 height 19
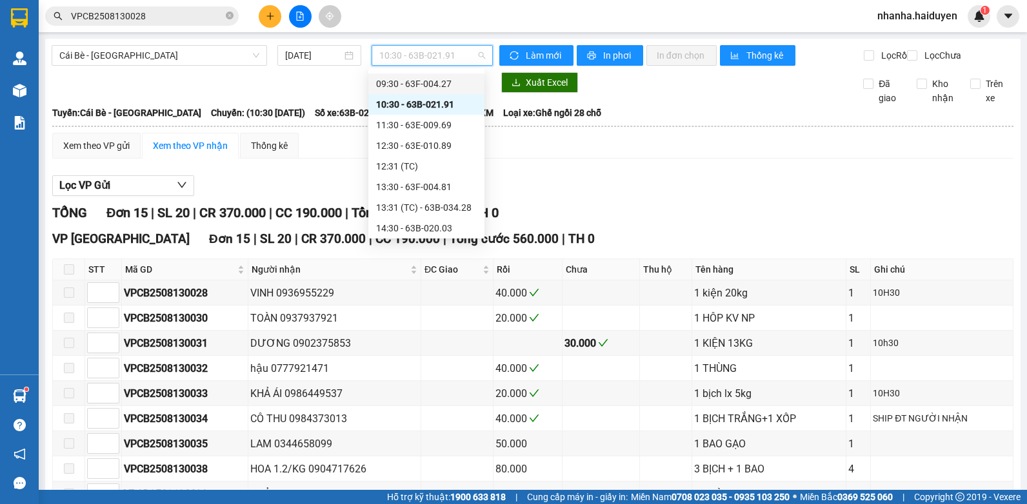
click at [424, 77] on div "09:30 - 63F-004.27" at bounding box center [426, 84] width 101 height 14
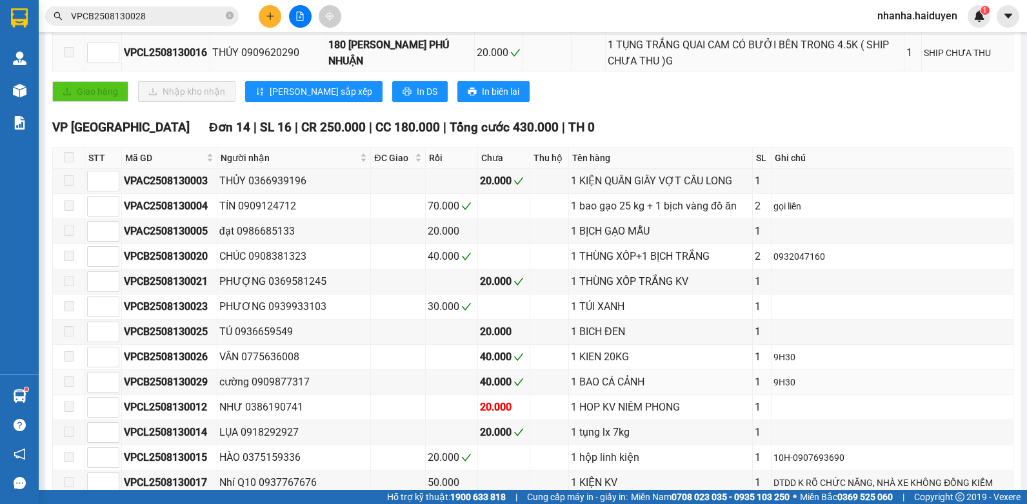
scroll to position [387, 0]
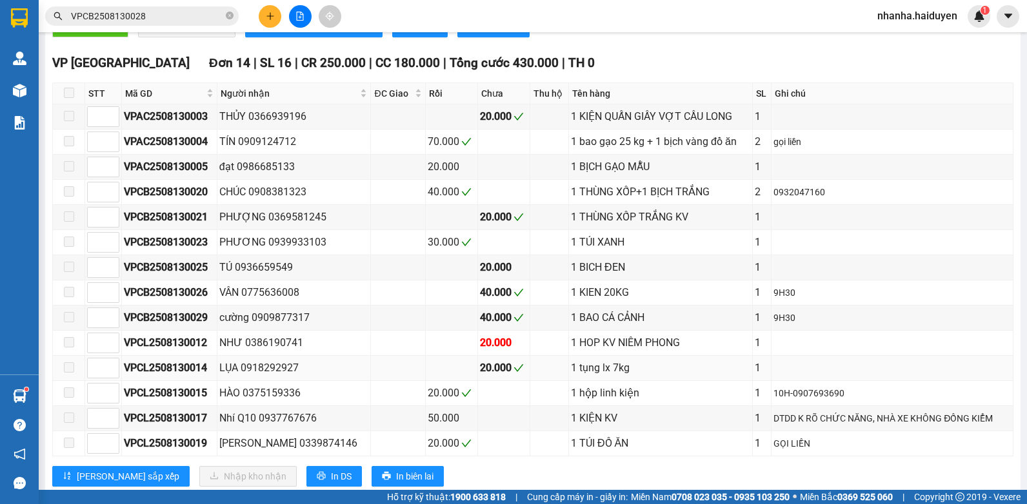
click at [181, 376] on div "VPCL2508130014" at bounding box center [169, 368] width 91 height 16
copy div "VPCL2508130014"
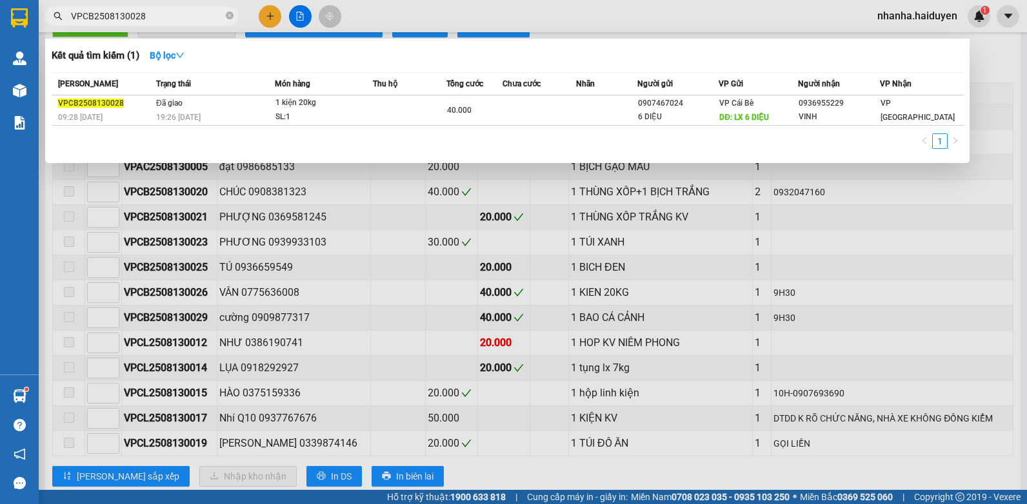
click at [161, 15] on input "VPCB2508130028" at bounding box center [147, 16] width 152 height 14
paste input "L2508130014"
type input "VPCL2508130014"
click at [229, 16] on icon "close-circle" at bounding box center [230, 16] width 8 height 8
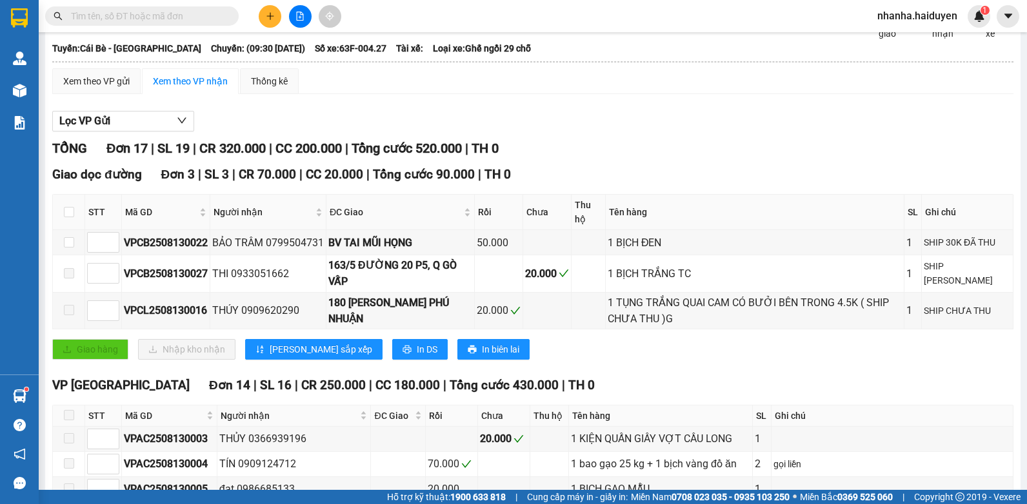
scroll to position [0, 0]
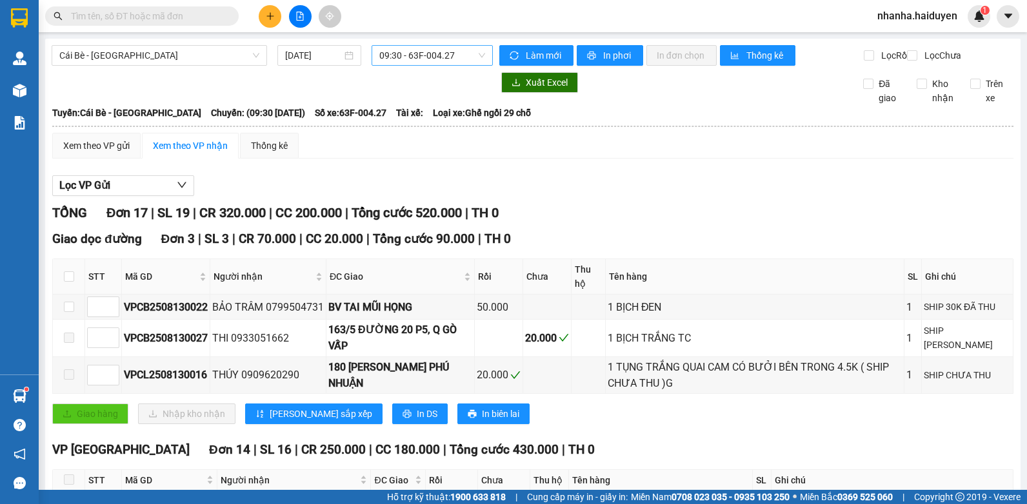
click at [412, 61] on span "09:30 - 63F-004.27" at bounding box center [432, 55] width 106 height 19
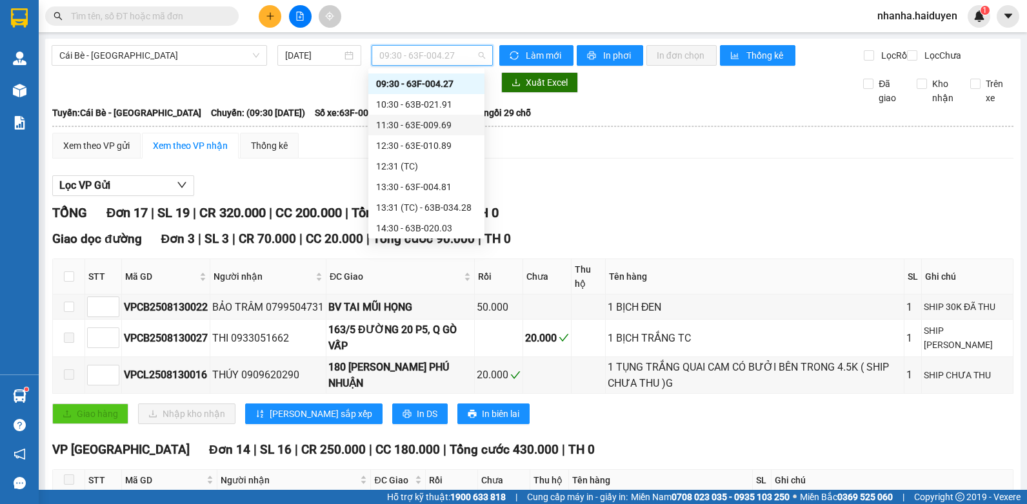
scroll to position [201, 0]
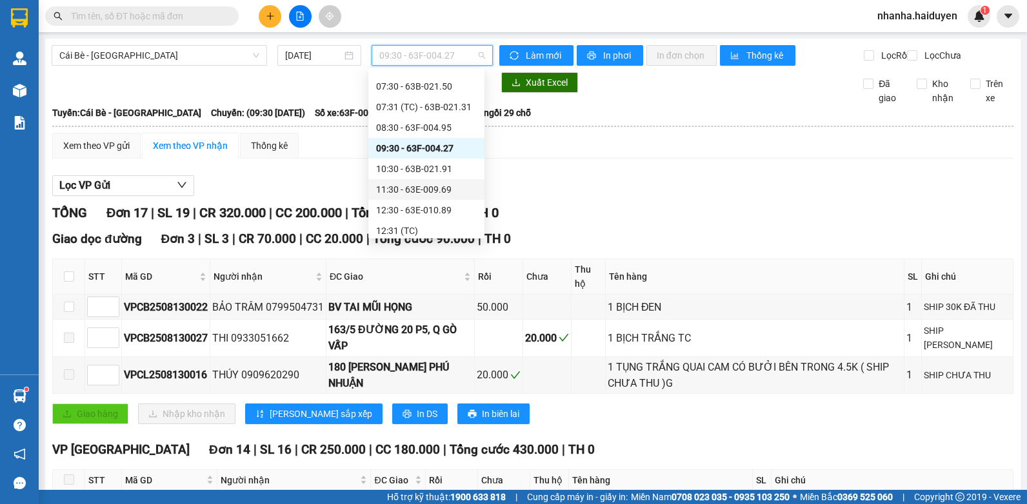
click at [417, 124] on div "08:30 - 63F-004.95" at bounding box center [426, 128] width 101 height 14
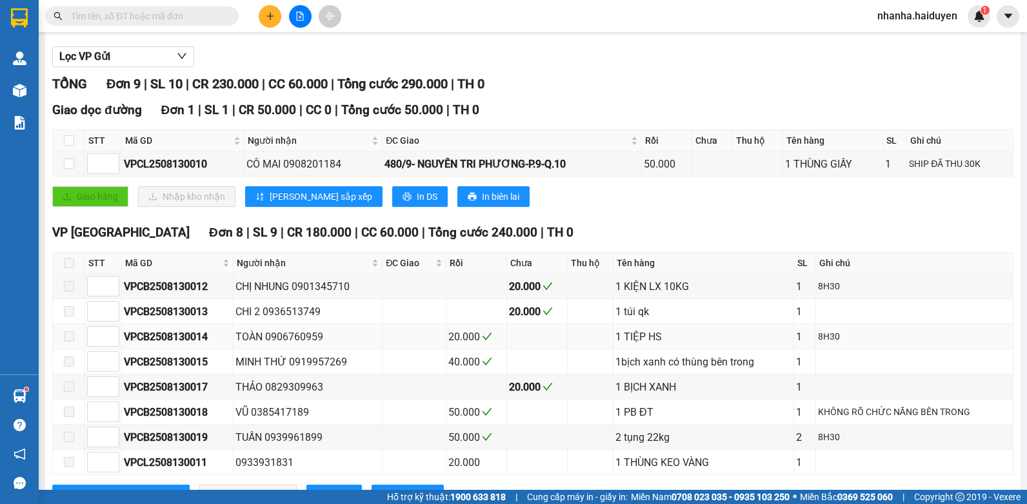
scroll to position [192, 0]
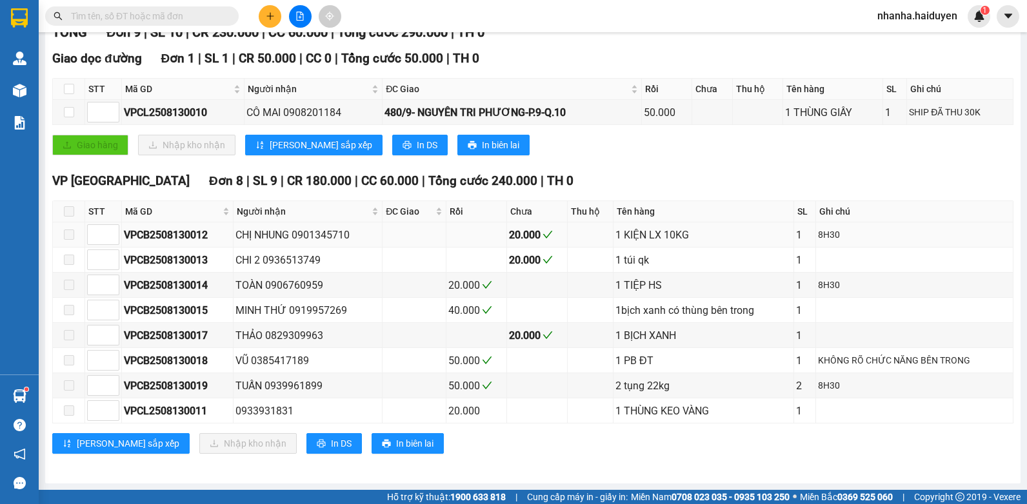
click at [181, 236] on div "VPCB2508130012" at bounding box center [177, 235] width 107 height 16
copy div "VPCB2508130012"
click at [157, 23] on input "text" at bounding box center [147, 16] width 152 height 14
paste input "VPCB2508130012"
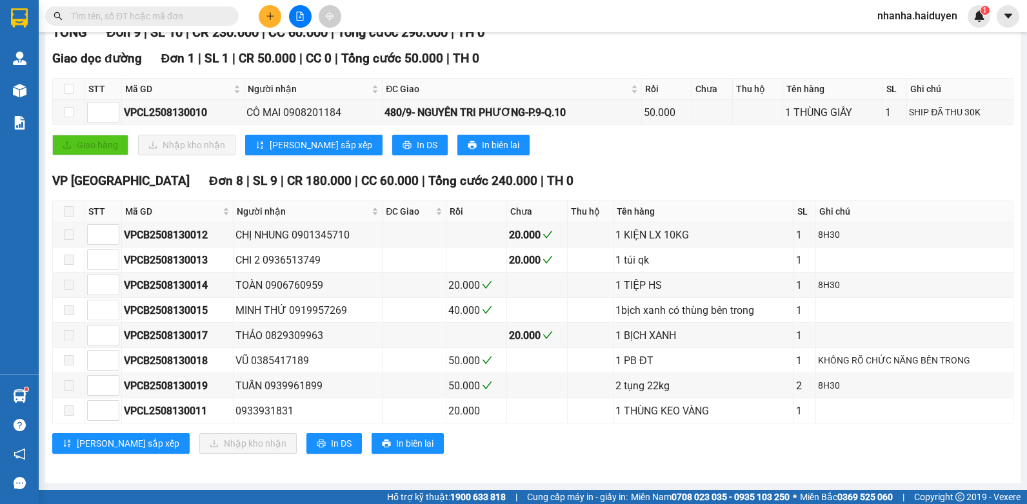
type input "VPCB2508130012"
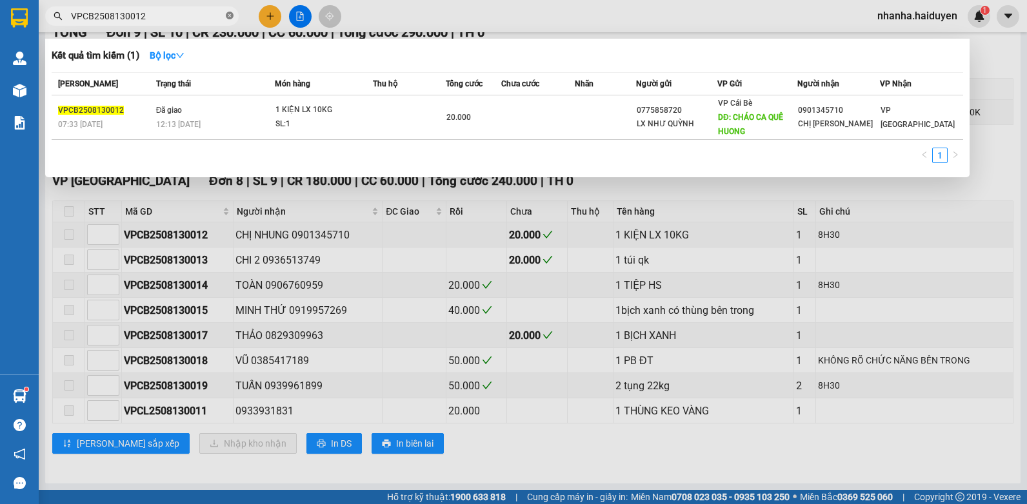
click at [227, 15] on icon "close-circle" at bounding box center [230, 16] width 8 height 8
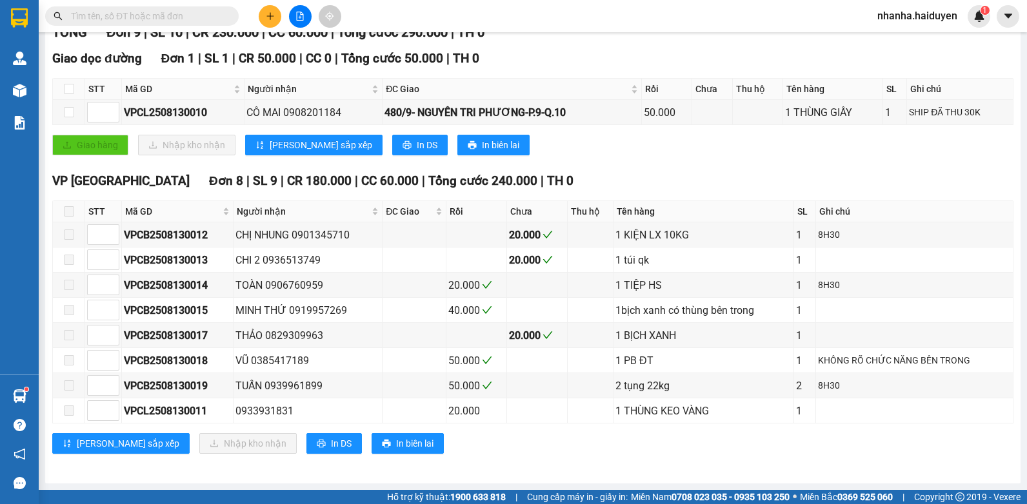
scroll to position [0, 0]
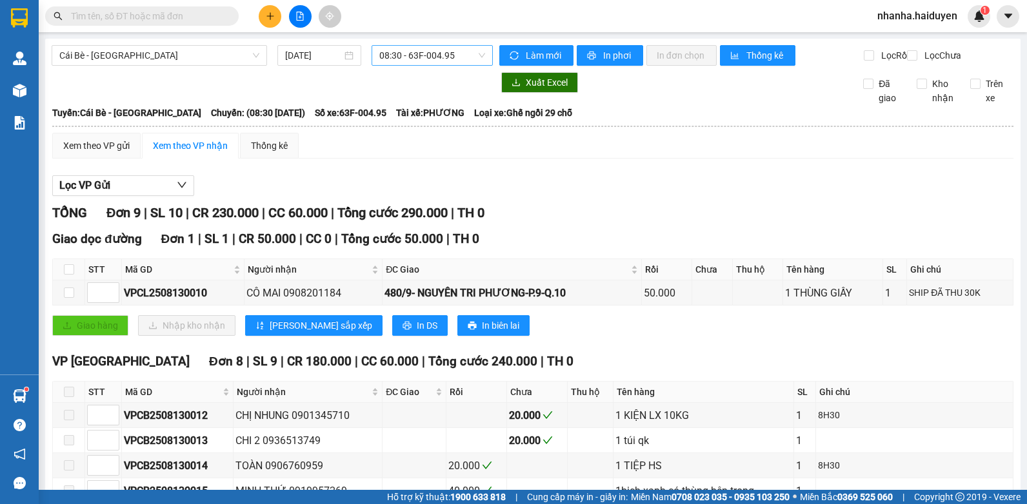
click at [412, 57] on span "08:30 - 63F-004.95" at bounding box center [432, 55] width 106 height 19
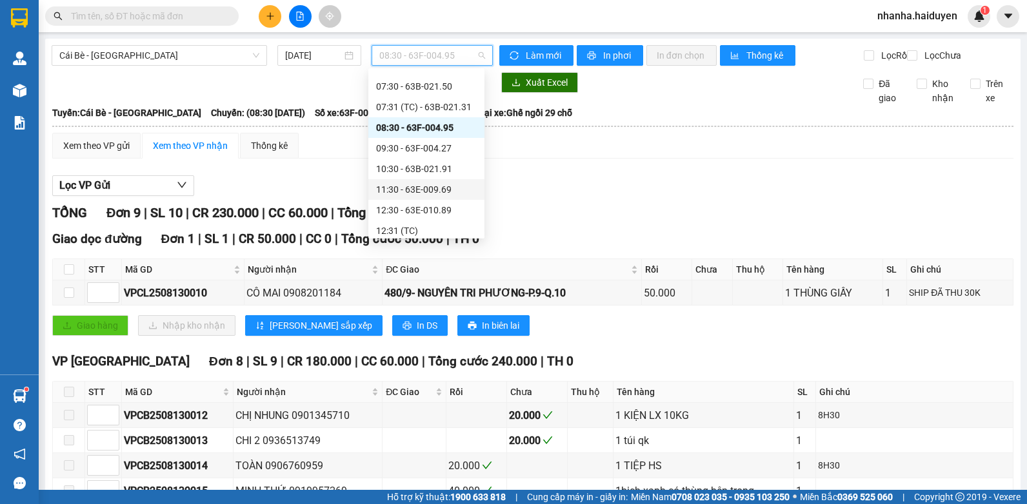
click at [413, 192] on div "11:30 - 63E-009.69" at bounding box center [426, 190] width 101 height 14
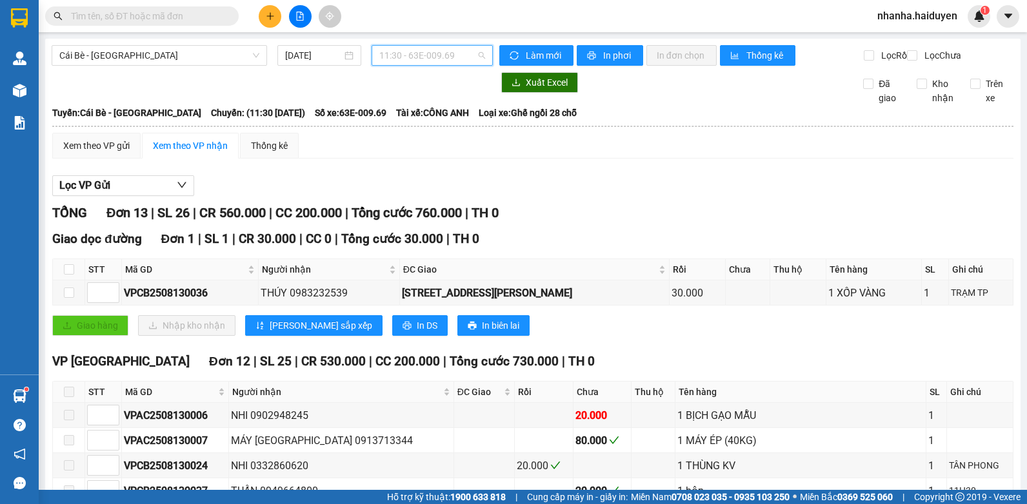
click at [417, 57] on span "11:30 - 63E-009.69" at bounding box center [432, 55] width 106 height 19
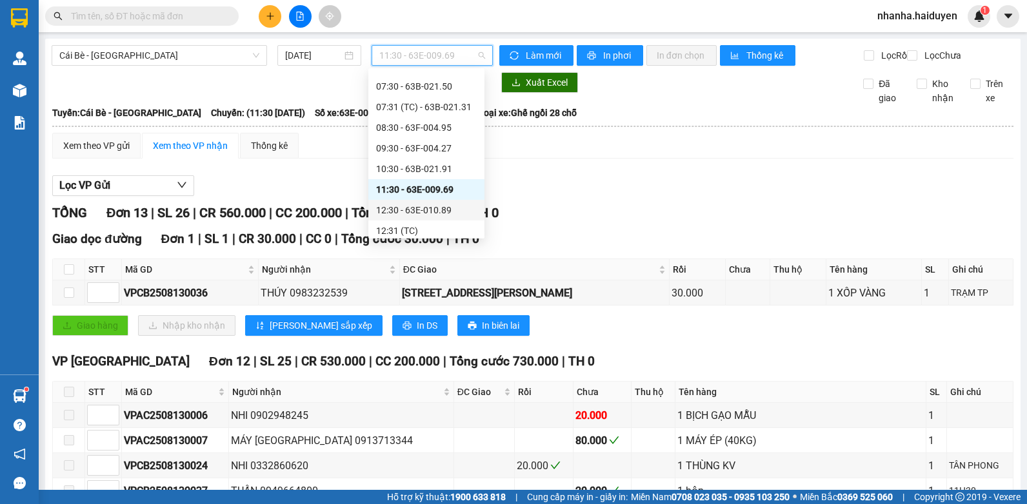
click at [407, 204] on div "12:30 - 63E-010.89" at bounding box center [426, 210] width 101 height 14
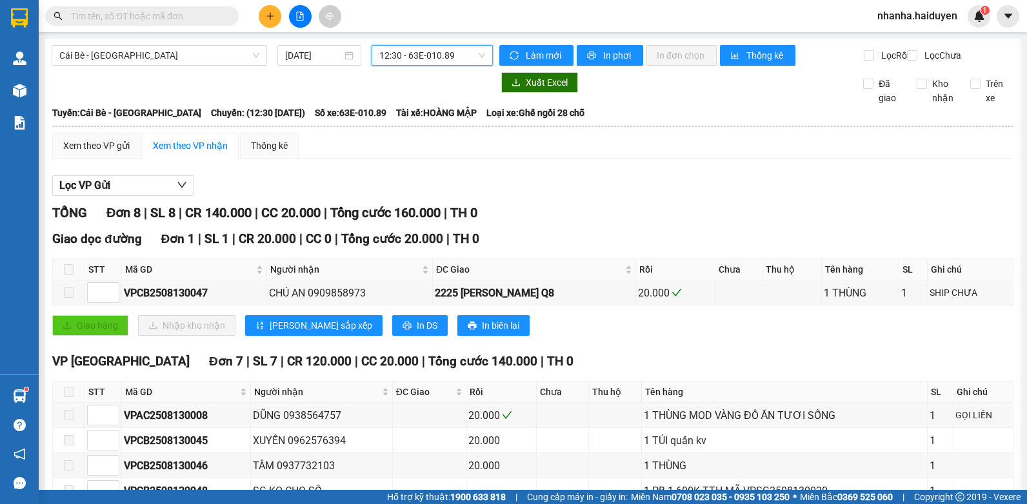
click at [436, 66] on div "Cái Bè - Sài Gòn 13/08/2025 12:30 12:30 - 63E-010.89" at bounding box center [272, 55] width 441 height 21
click at [432, 59] on span "12:30 - 63E-010.89" at bounding box center [432, 55] width 106 height 19
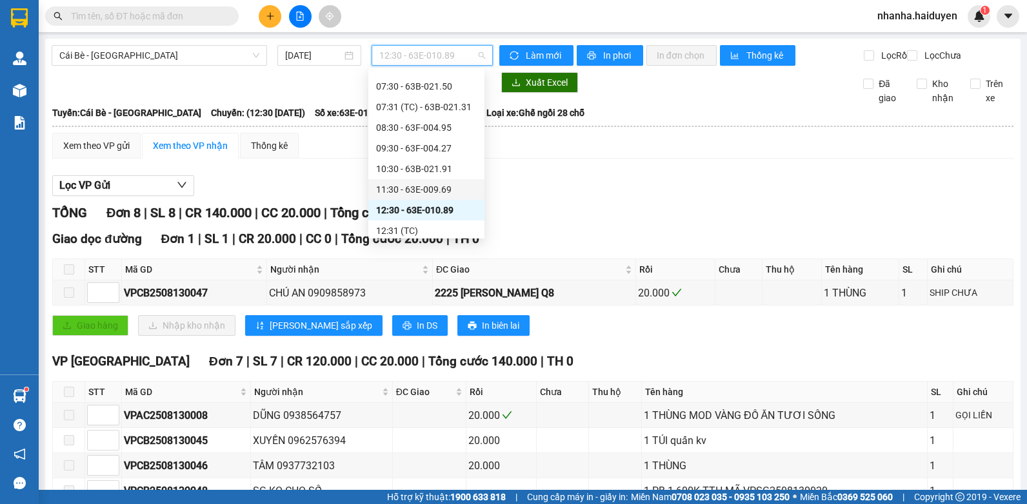
scroll to position [266, 0]
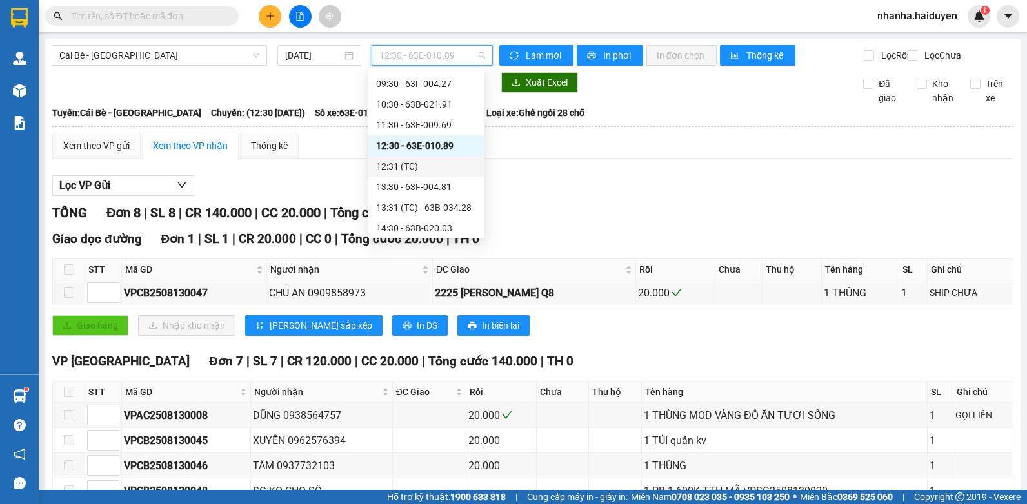
click at [413, 166] on div "12:31 (TC)" at bounding box center [426, 166] width 101 height 14
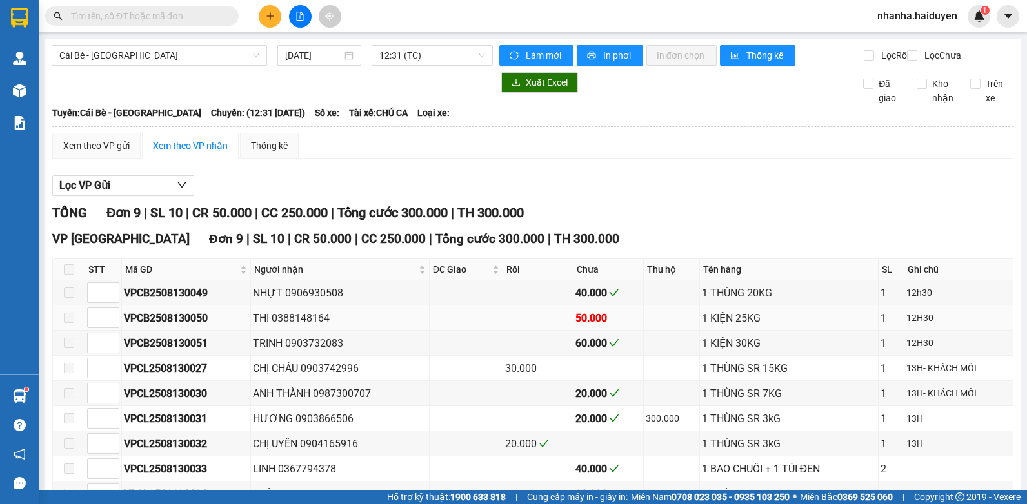
click at [169, 324] on div "VPCB2508130050" at bounding box center [186, 318] width 124 height 16
copy div "VPCB2508130050"
click at [162, 14] on input "text" at bounding box center [147, 16] width 152 height 14
paste input "VPCB2508130050"
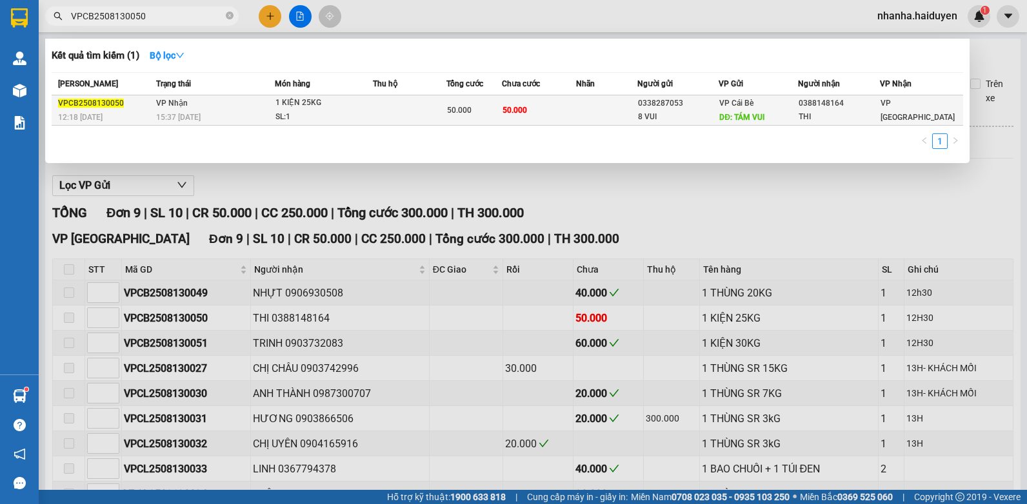
type input "VPCB2508130050"
click at [736, 116] on span "DĐ: TÁM VUI" at bounding box center [741, 117] width 45 height 9
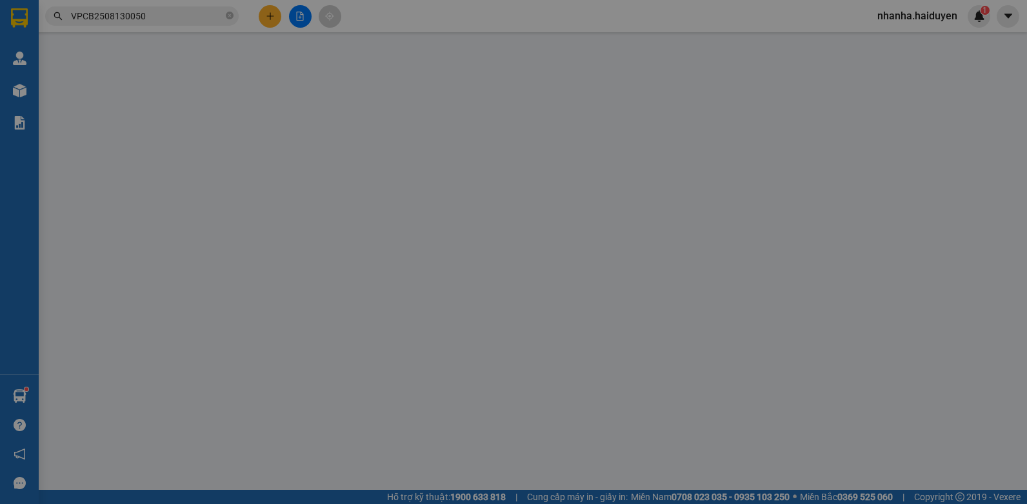
type input "0338287053"
type input "8 VUI"
type input "TÁM VUI"
type input "0388148164"
type input "THI"
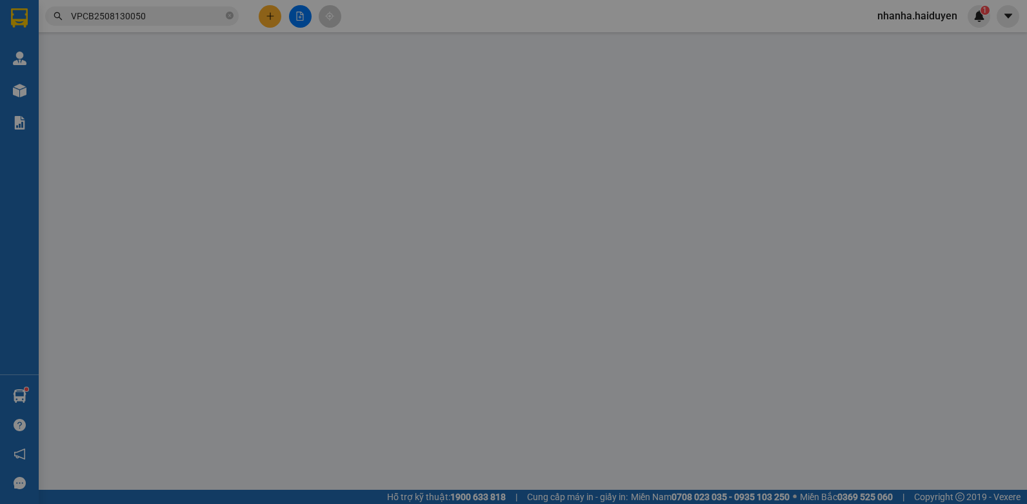
type input "50.000"
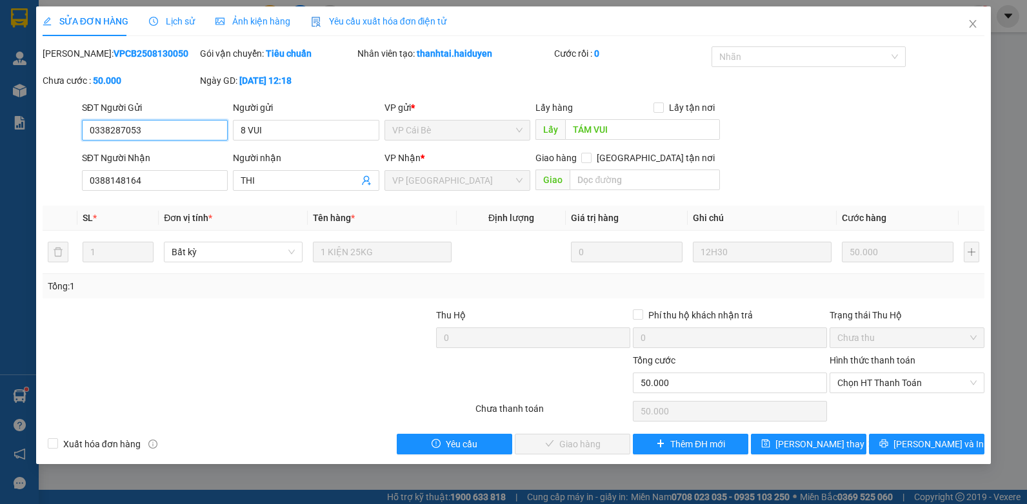
click at [115, 131] on input "0338287053" at bounding box center [155, 130] width 146 height 21
click at [965, 21] on span "Close" at bounding box center [973, 24] width 36 height 36
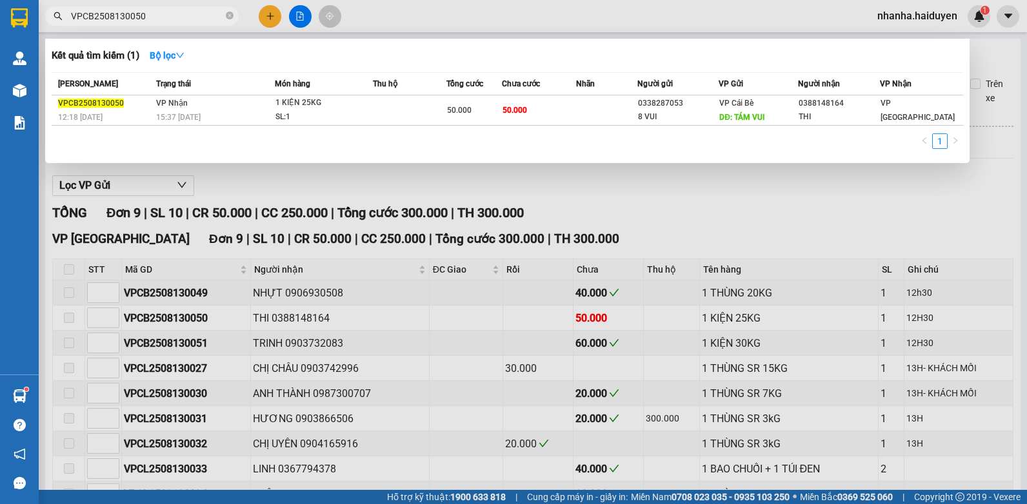
click at [205, 11] on input "VPCB2508130050" at bounding box center [147, 16] width 152 height 14
paste input "0338287053"
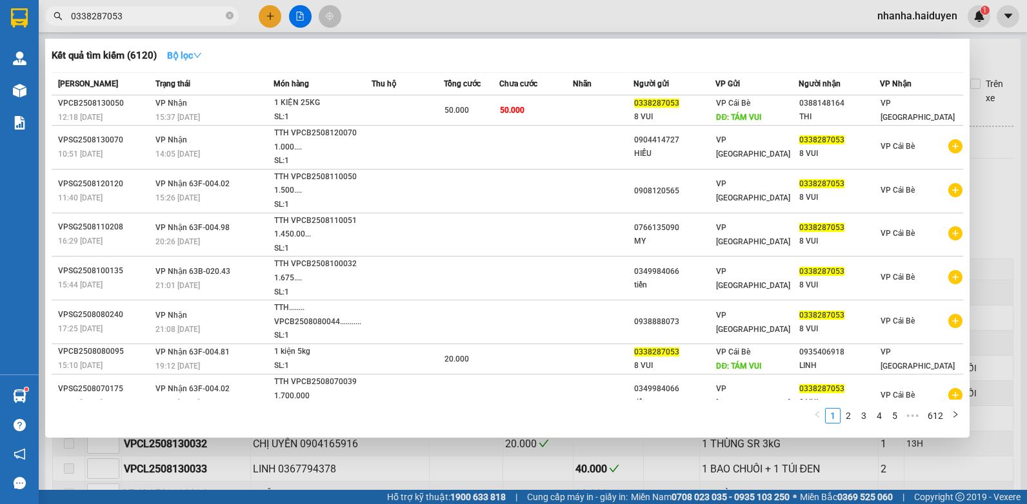
type input "0338287053"
click at [177, 53] on strong "Bộ lọc" at bounding box center [184, 55] width 35 height 10
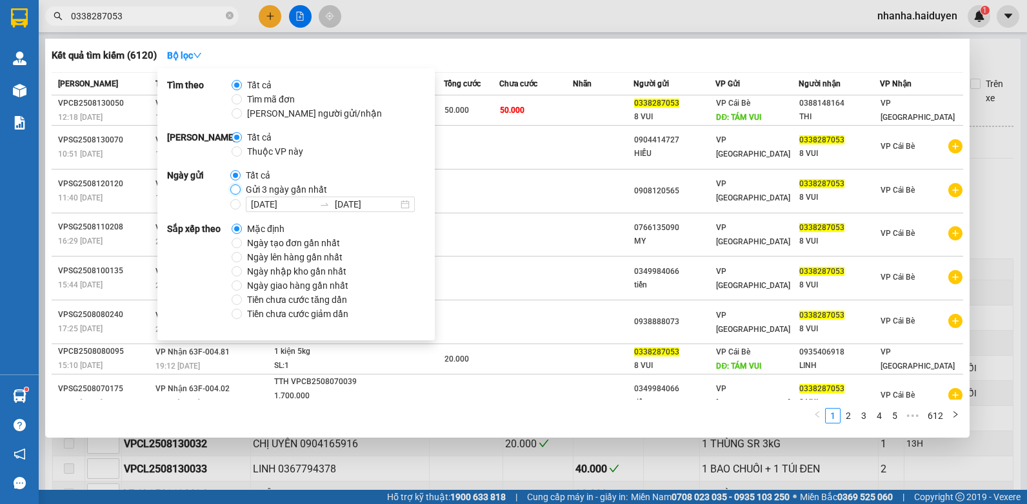
click at [233, 192] on input "Gửi 3 ngày gần nhất" at bounding box center [235, 189] width 10 height 10
radio input "true"
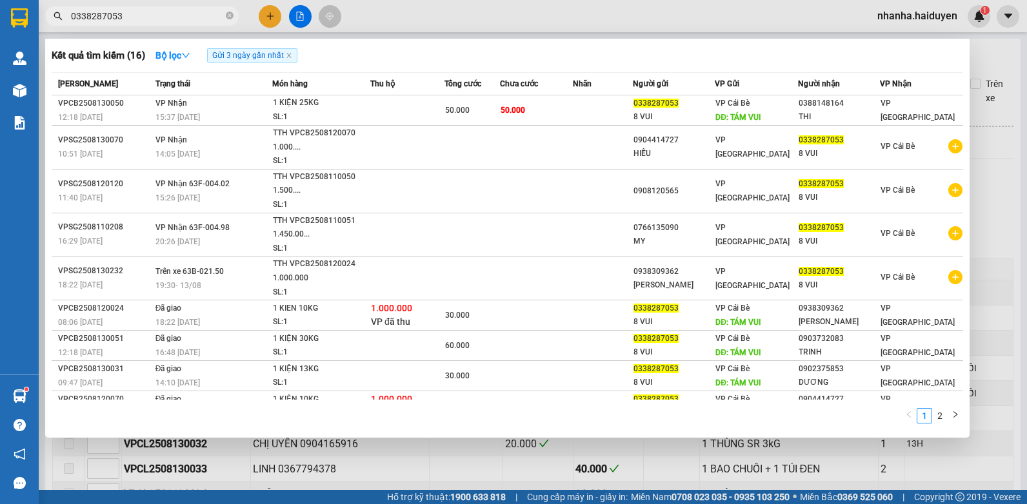
click at [521, 32] on div at bounding box center [513, 252] width 1027 height 504
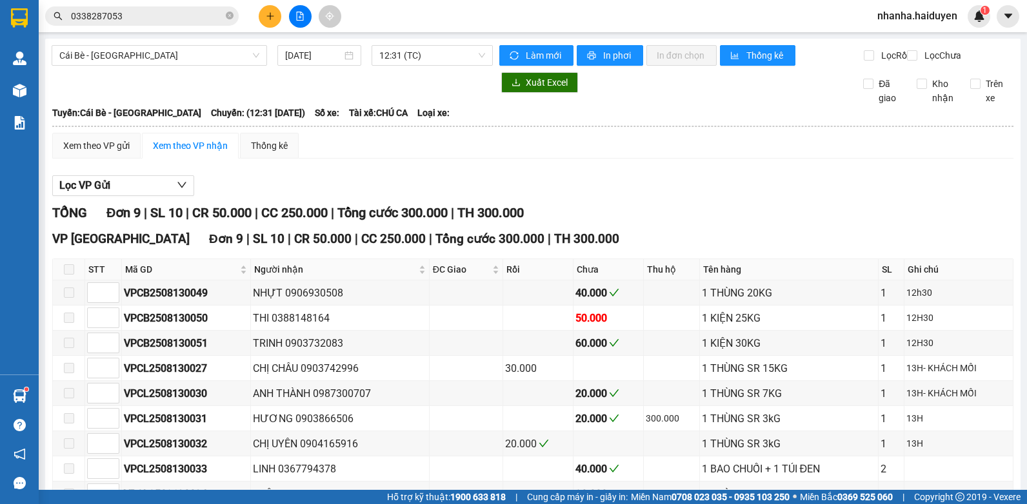
click at [138, 20] on input "0338287053" at bounding box center [147, 16] width 152 height 14
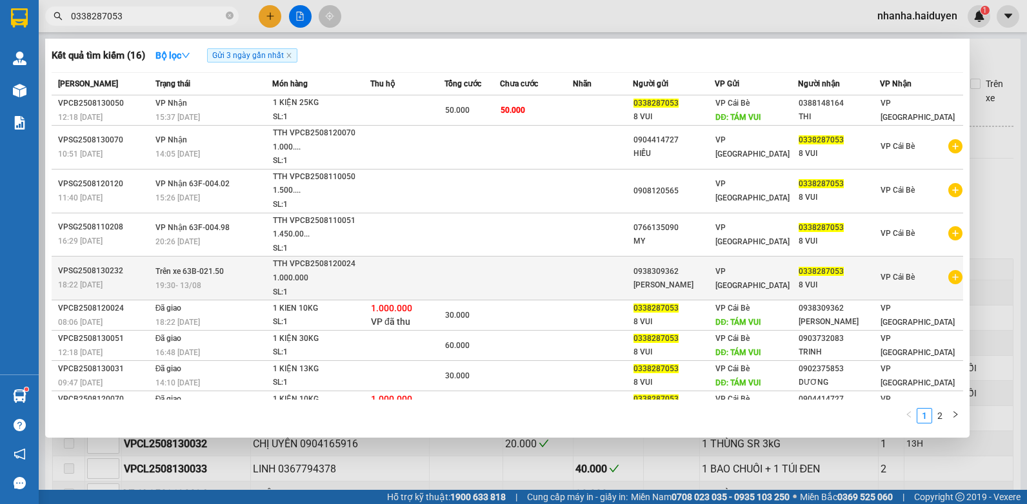
scroll to position [52, 0]
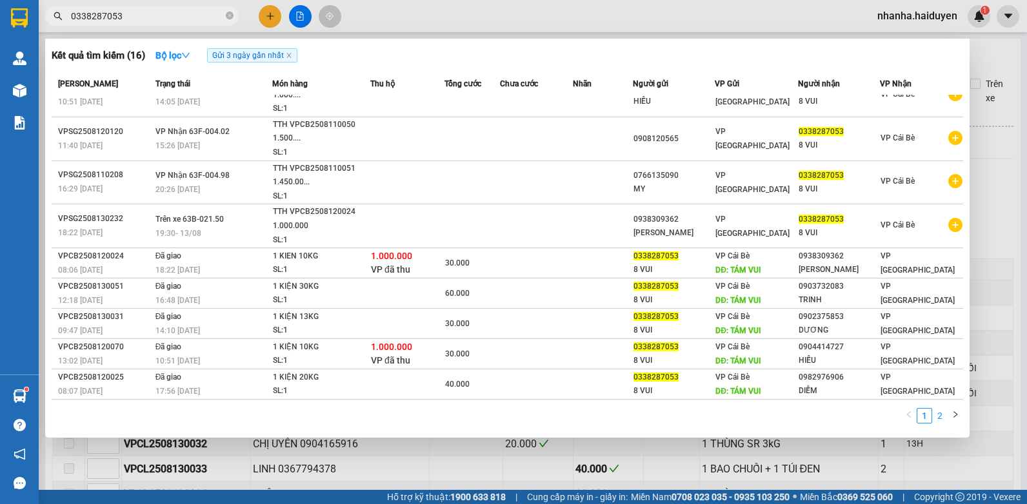
click at [939, 417] on link "2" at bounding box center [940, 416] width 14 height 14
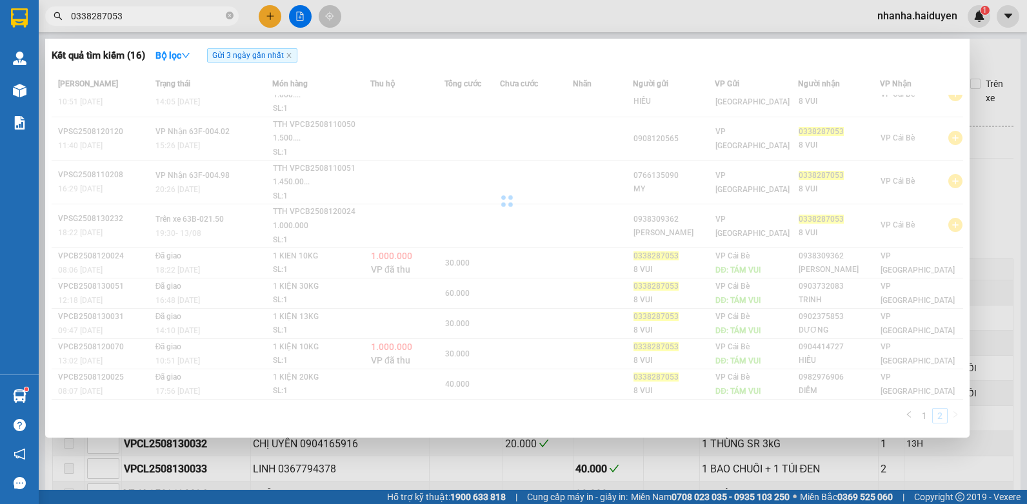
scroll to position [0, 0]
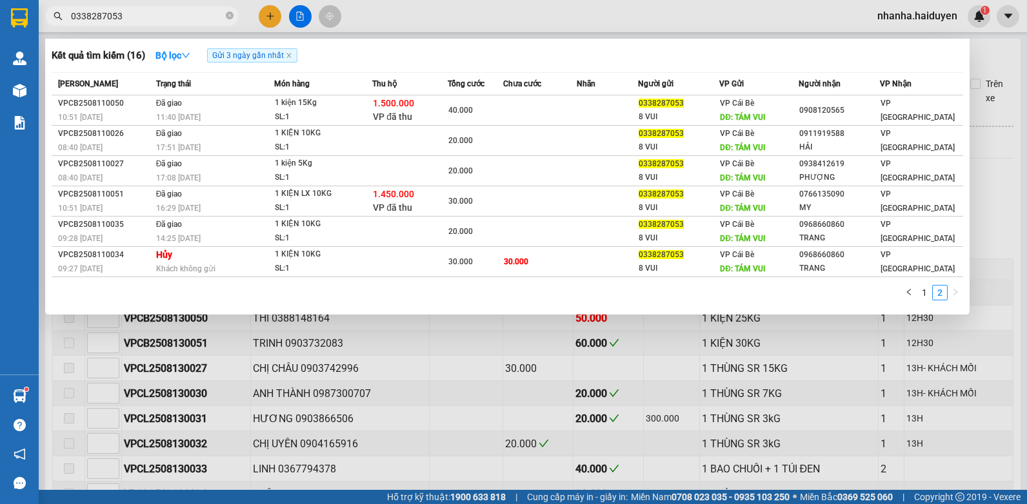
click at [927, 284] on div "Mã ĐH Trạng thái Món hàng Thu hộ Tổng cước Chưa cước Nhãn Người gửi VP Gửi Ngườ…" at bounding box center [507, 190] width 911 height 236
click at [915, 294] on button "button" at bounding box center [908, 292] width 15 height 15
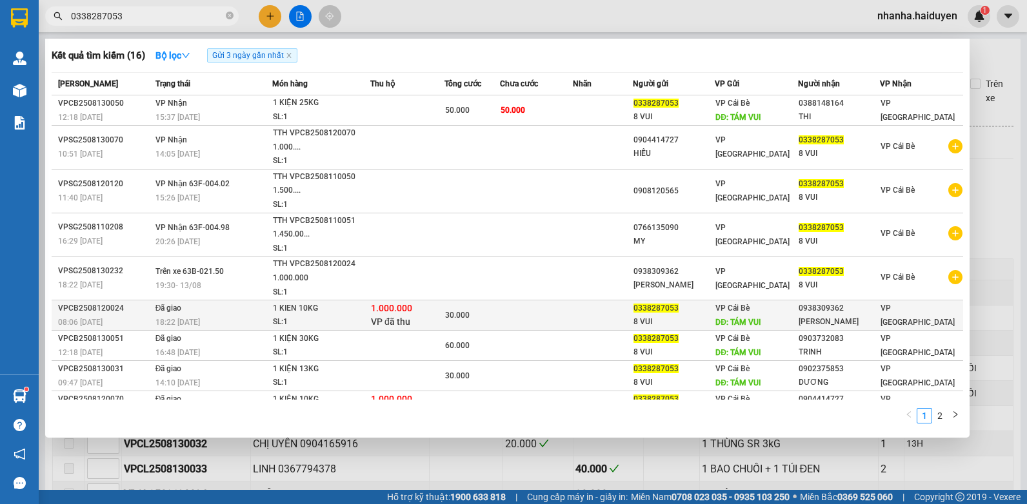
scroll to position [52, 0]
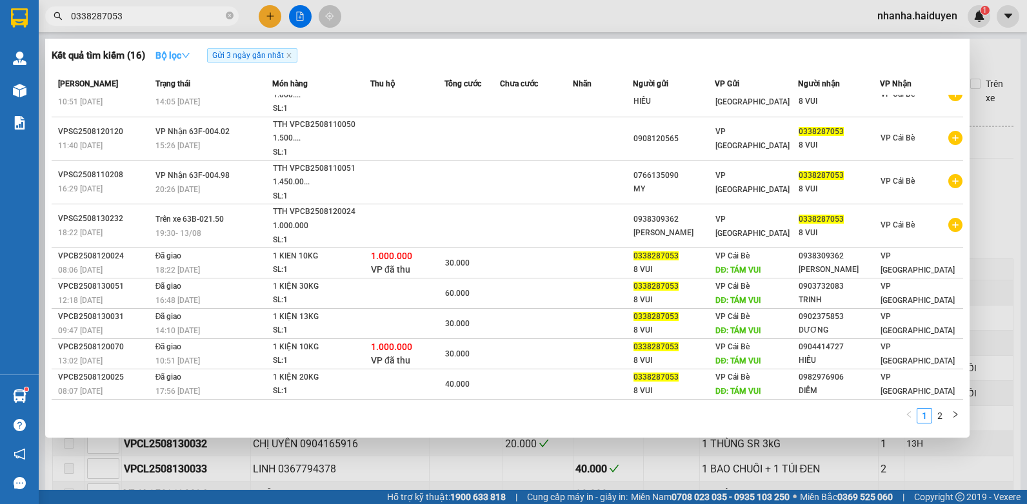
click at [194, 49] on button "Bộ lọc" at bounding box center [172, 55] width 55 height 21
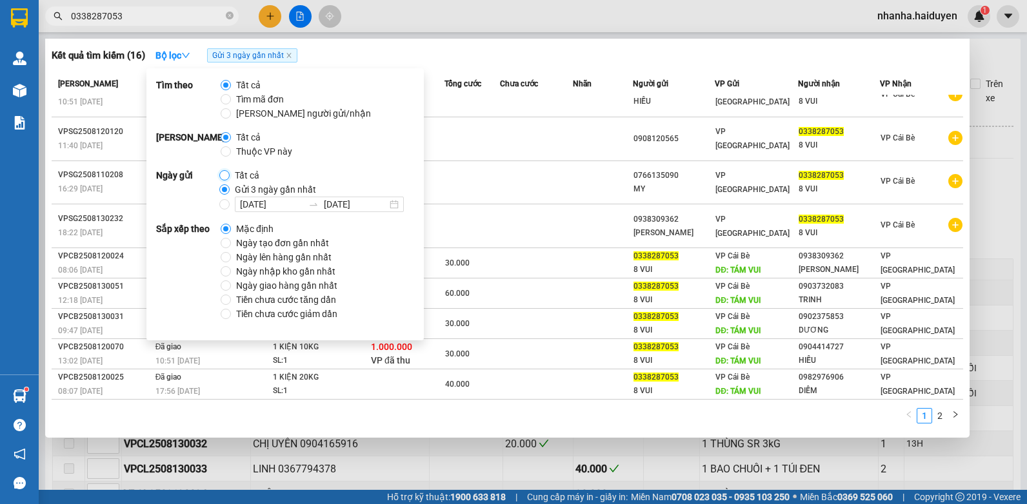
click at [221, 177] on input "Tất cả" at bounding box center [224, 175] width 10 height 10
radio input "true"
radio input "false"
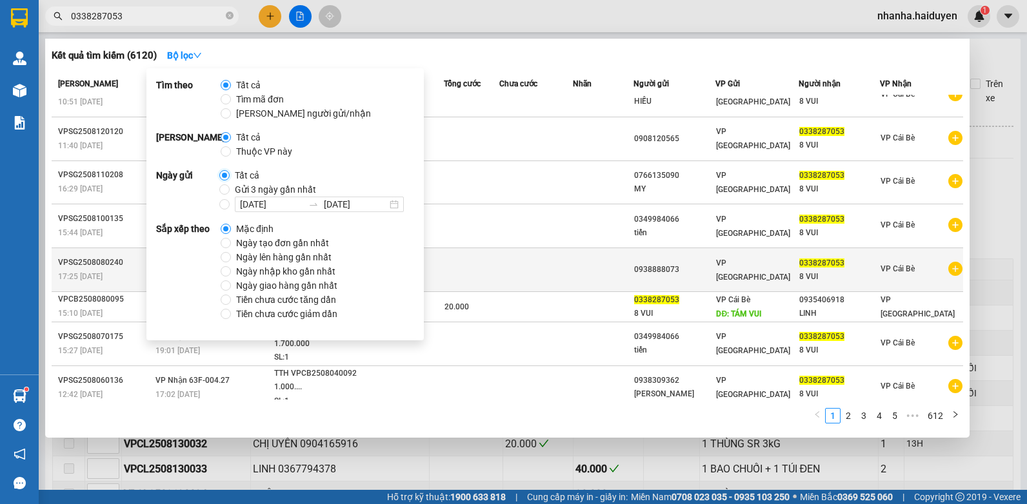
scroll to position [106, 0]
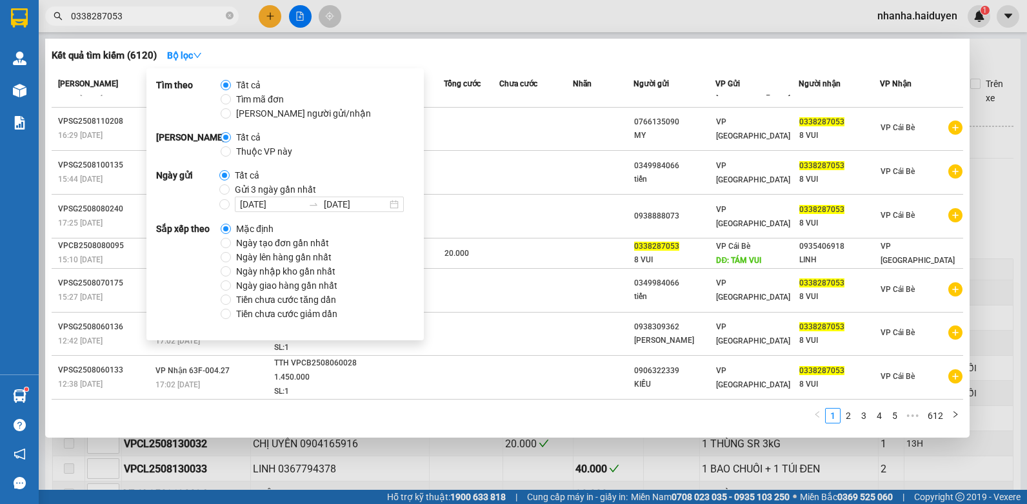
click at [500, 28] on div at bounding box center [513, 252] width 1027 height 504
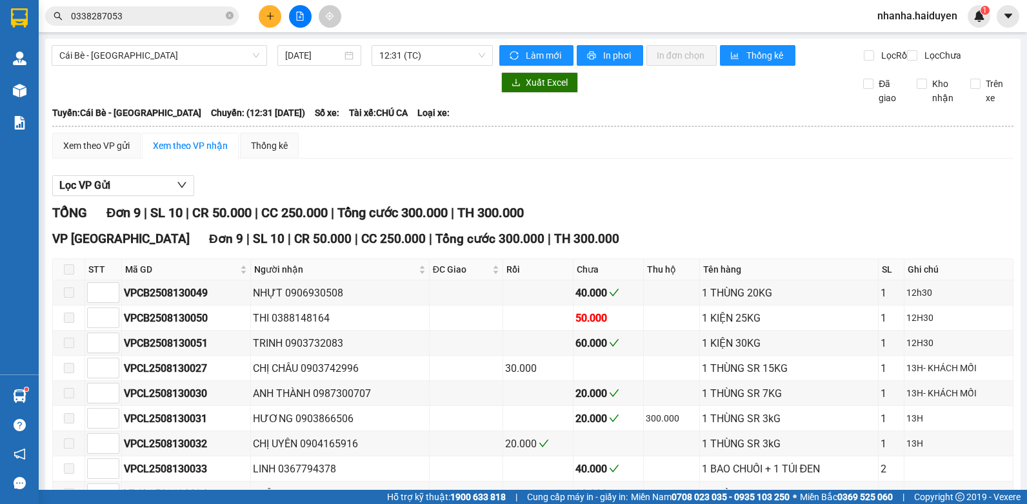
click at [172, 11] on input "0338287053" at bounding box center [147, 16] width 152 height 14
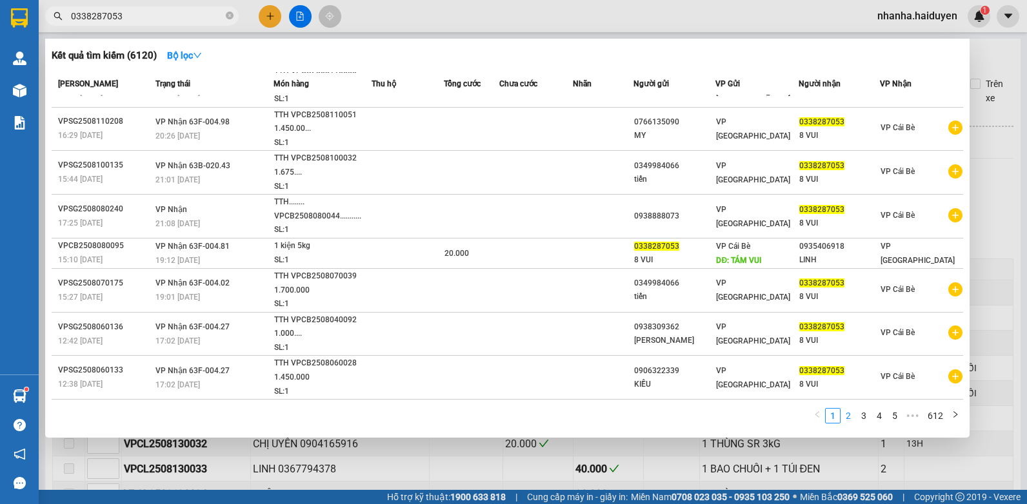
click at [846, 414] on link "2" at bounding box center [848, 416] width 14 height 14
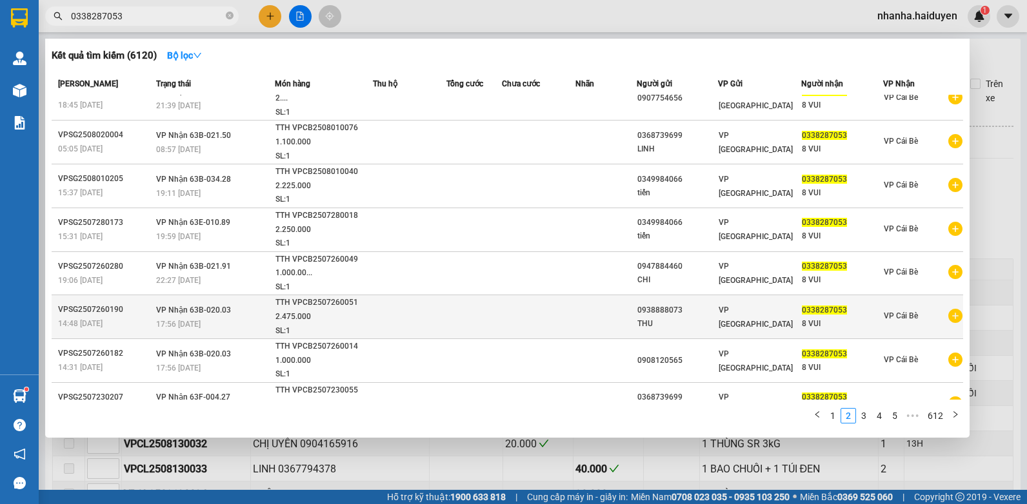
click at [668, 310] on div "0938888073" at bounding box center [677, 311] width 80 height 14
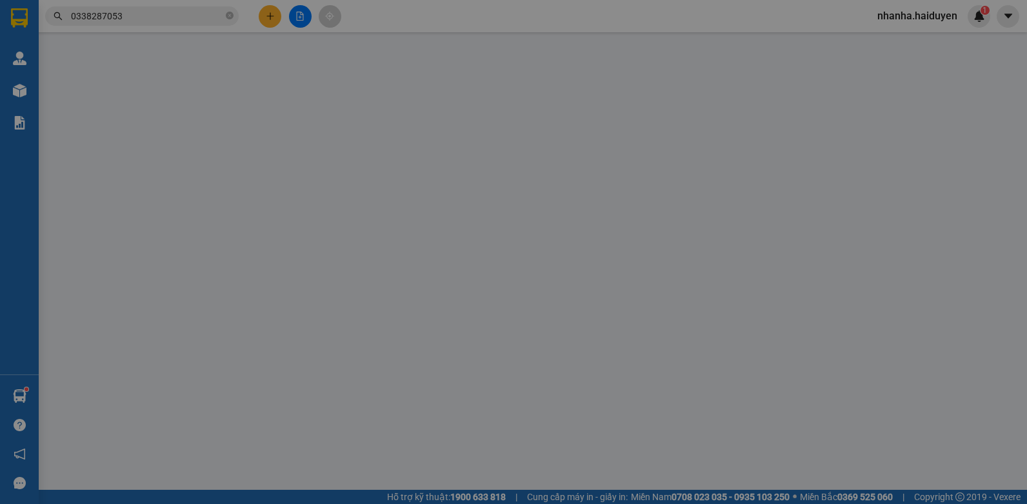
type input "0938888073"
type input "THU"
type input "0338287053"
type input "8 VUI"
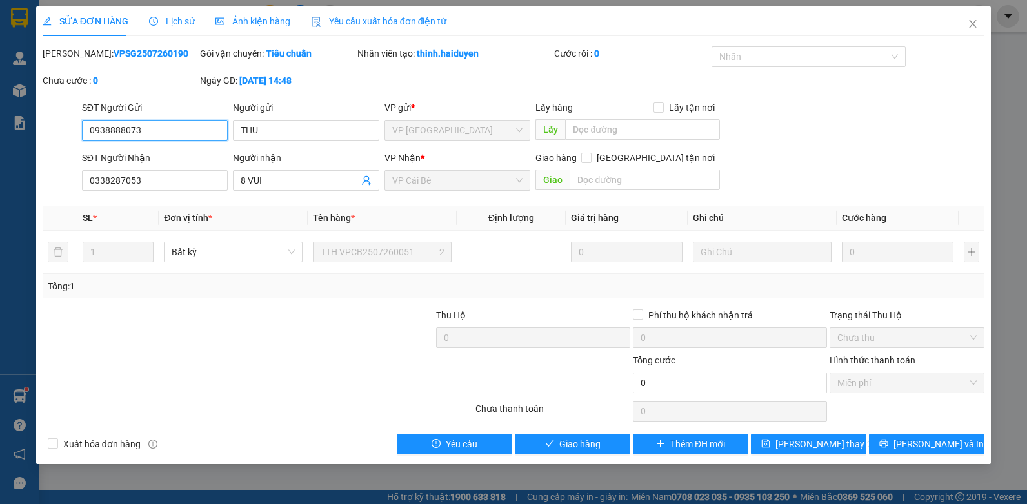
click at [121, 123] on input "0938888073" at bounding box center [155, 130] width 146 height 21
click at [971, 21] on icon "close" at bounding box center [973, 24] width 10 height 10
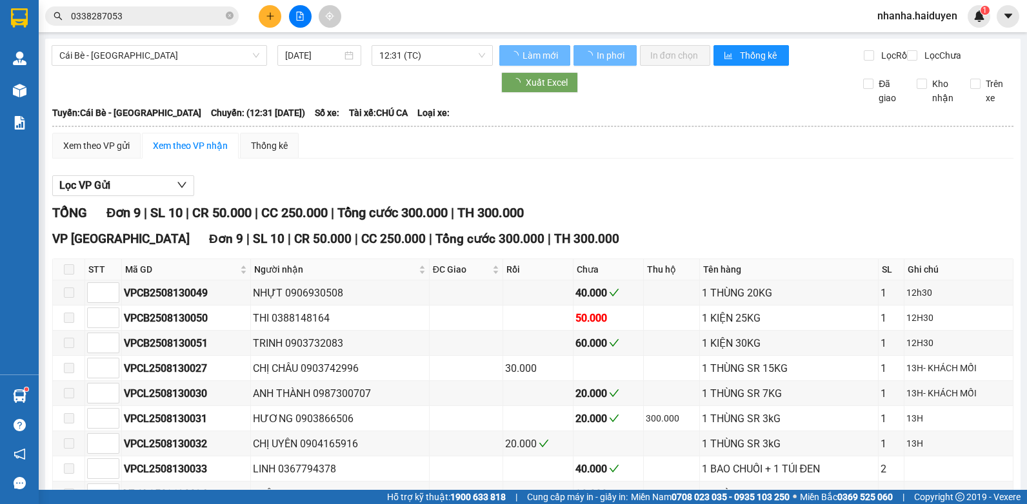
click at [140, 12] on input "0338287053" at bounding box center [147, 16] width 152 height 14
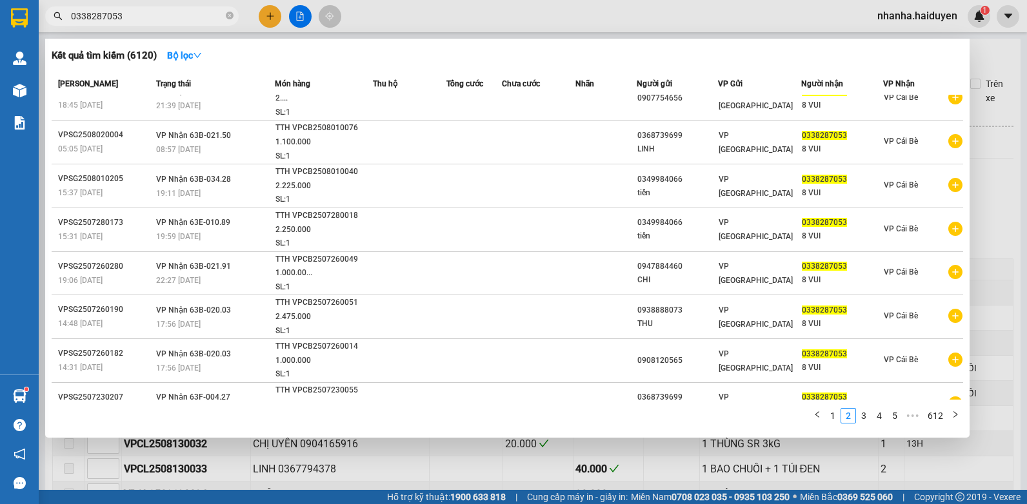
click at [140, 12] on input "0338287053" at bounding box center [147, 16] width 152 height 14
paste input "93888807"
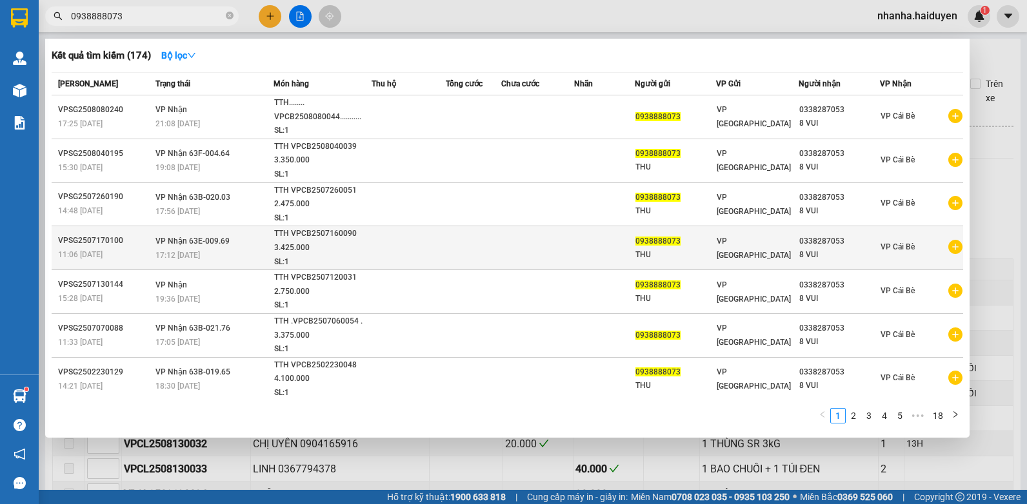
scroll to position [65, 0]
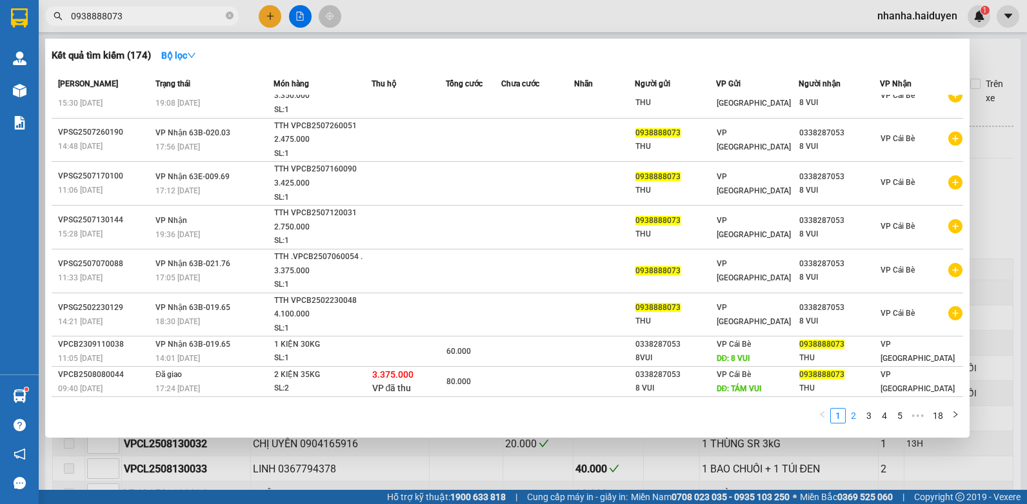
type input "0938888073"
click at [853, 418] on link "2" at bounding box center [853, 416] width 14 height 14
click at [868, 416] on link "3" at bounding box center [869, 416] width 14 height 14
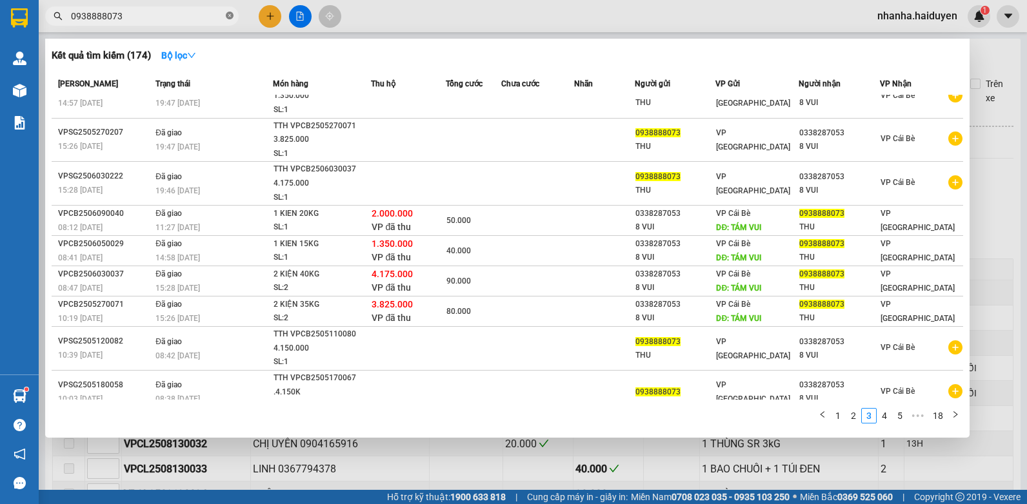
click at [232, 10] on span at bounding box center [230, 16] width 8 height 12
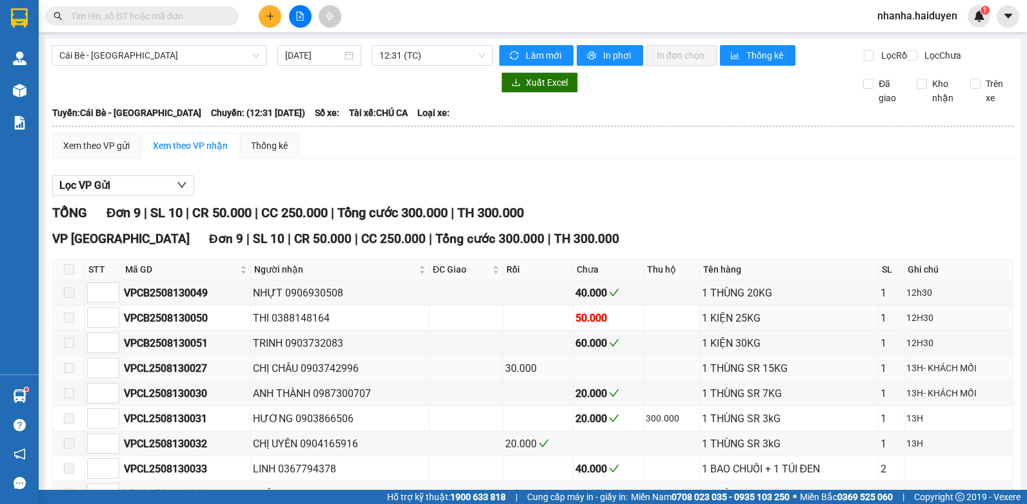
scroll to position [94, 0]
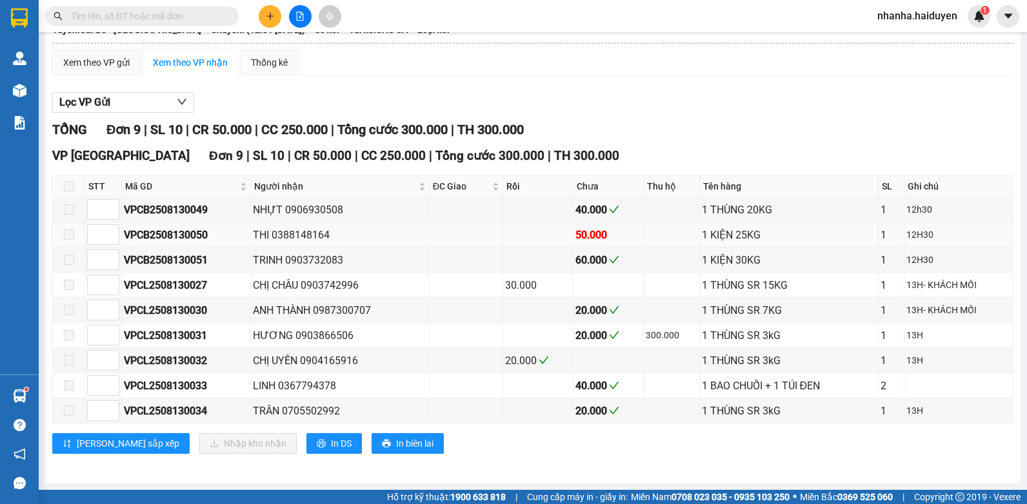
click at [155, 234] on div "VPCB2508130050" at bounding box center [186, 235] width 124 height 16
copy div "VPCB2508130050"
click at [146, 5] on div "Kết quả tìm kiếm ( 174 ) Bộ lọc Mã ĐH Trạng thái Món hàng Thu hộ Tổng cước Chưa…" at bounding box center [126, 16] width 252 height 23
click at [137, 25] on span at bounding box center [142, 15] width 194 height 19
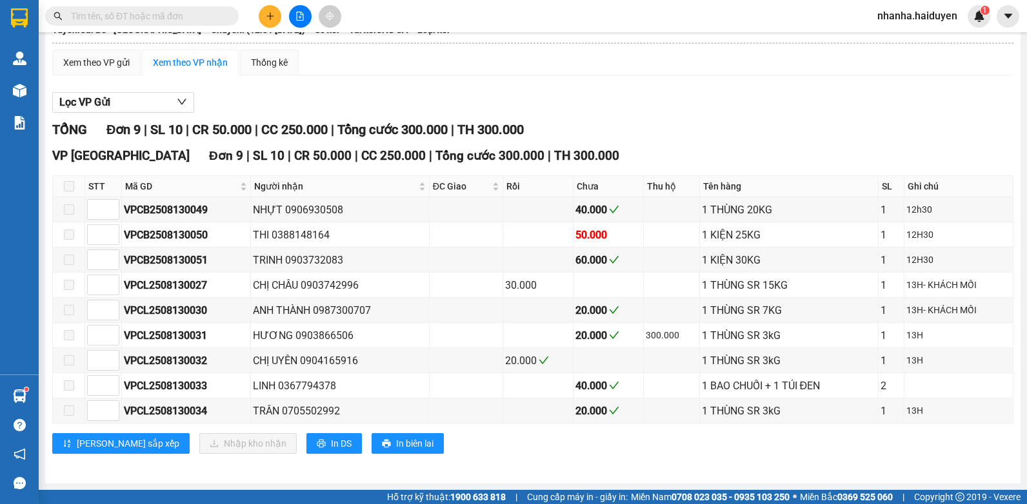
click at [137, 15] on input "text" at bounding box center [147, 16] width 152 height 14
paste input "VPCB2508130050"
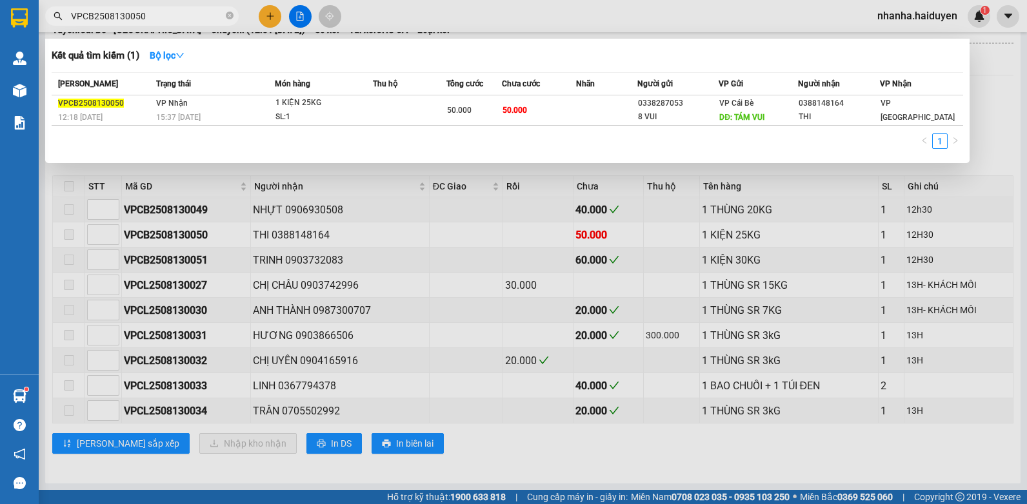
type input "VPCB2508130050"
click at [619, 453] on div at bounding box center [513, 252] width 1027 height 504
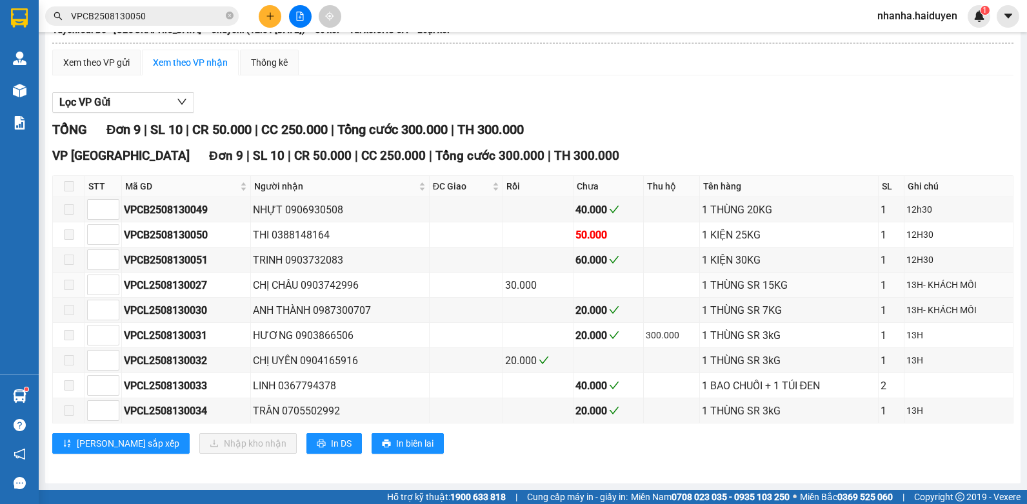
scroll to position [0, 0]
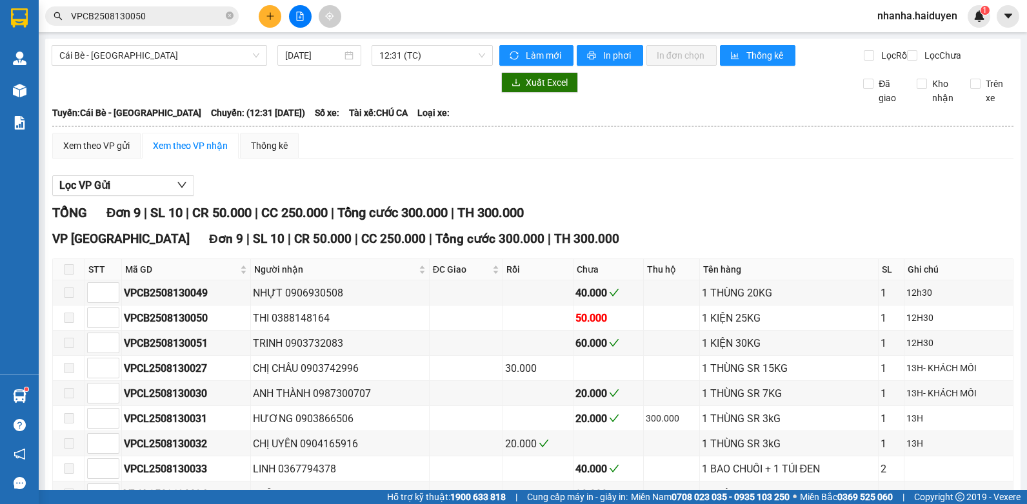
click at [156, 17] on input "VPCB2508130050" at bounding box center [147, 16] width 152 height 14
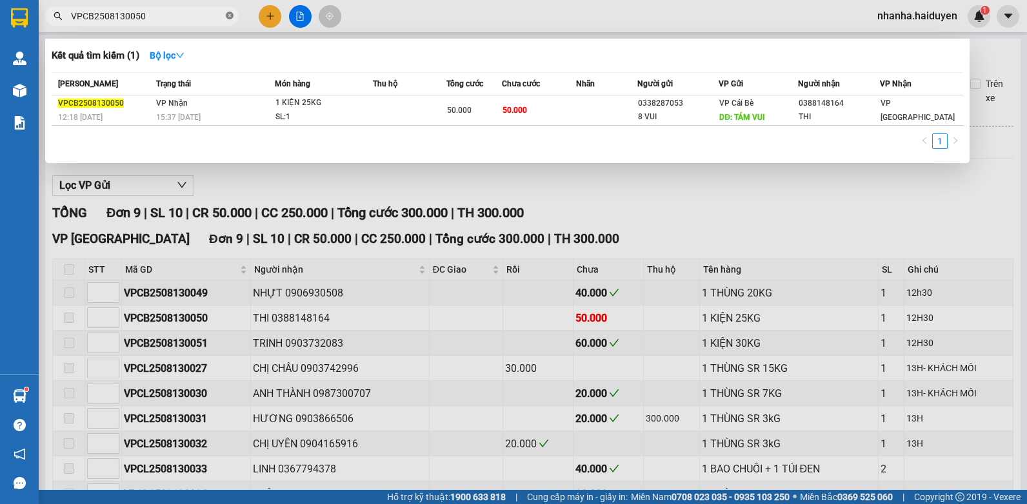
click at [228, 15] on icon "close-circle" at bounding box center [230, 16] width 8 height 8
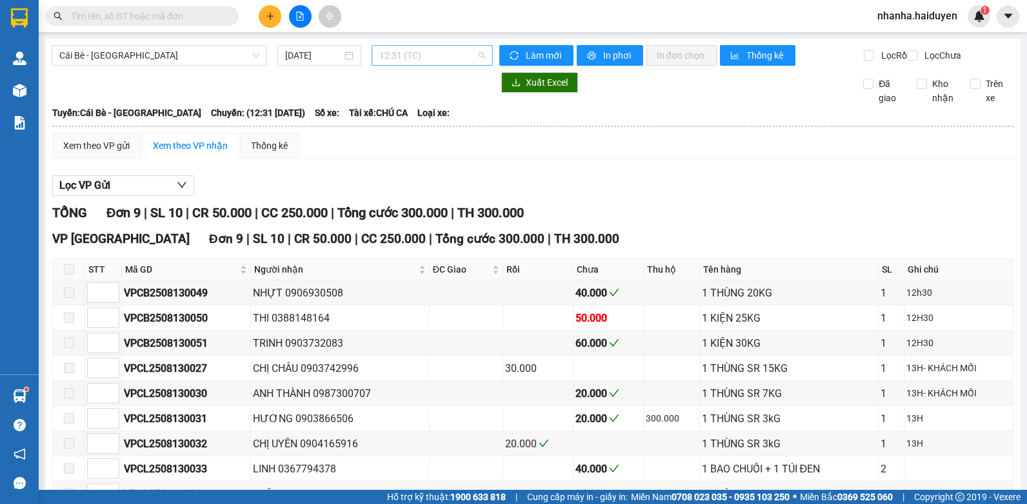
click at [417, 61] on span "12:31 (TC)" at bounding box center [432, 55] width 106 height 19
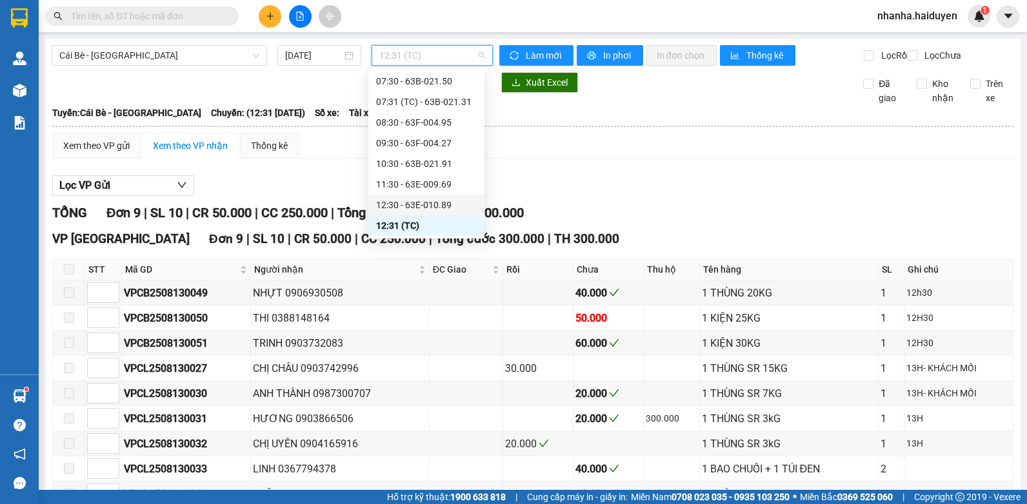
click at [403, 207] on div "12:30 - 63E-010.89" at bounding box center [426, 205] width 101 height 14
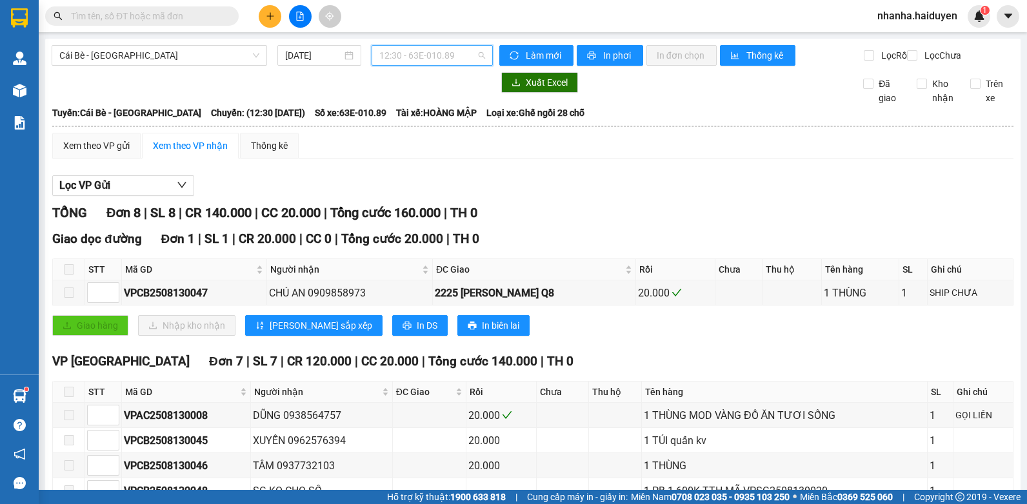
click at [452, 50] on span "12:30 - 63E-010.89" at bounding box center [432, 55] width 106 height 19
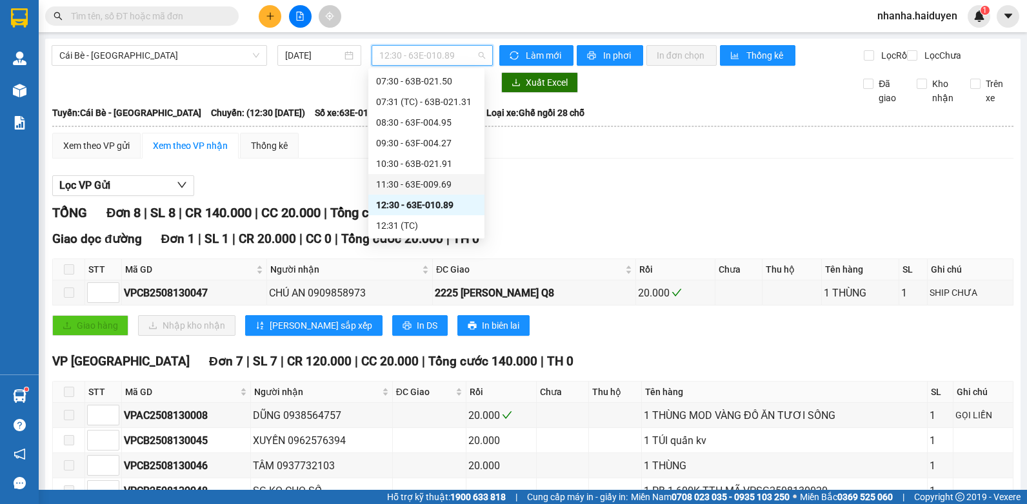
click at [423, 193] on div "11:30 - 63E-009.69" at bounding box center [426, 184] width 116 height 21
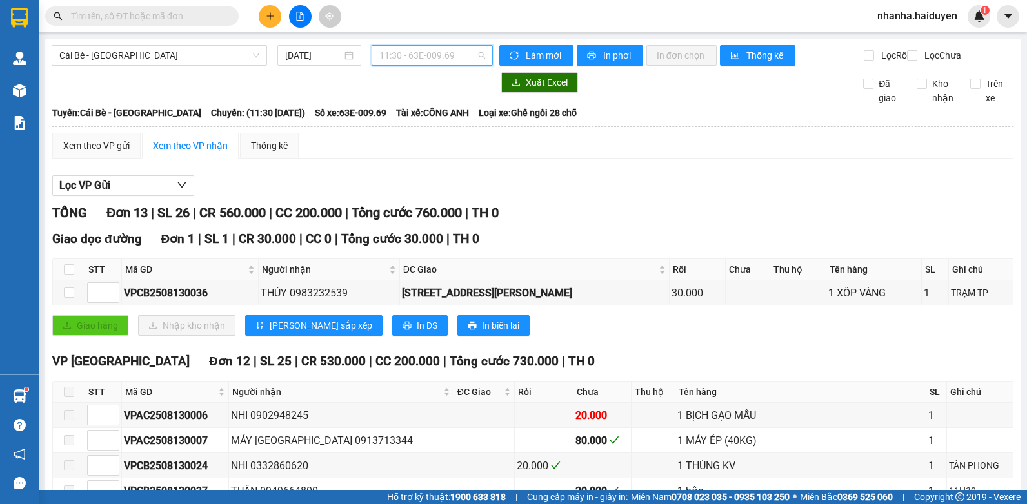
click at [463, 46] on span "11:30 - 63E-009.69" at bounding box center [432, 55] width 106 height 19
